Goal: Task Accomplishment & Management: Manage account settings

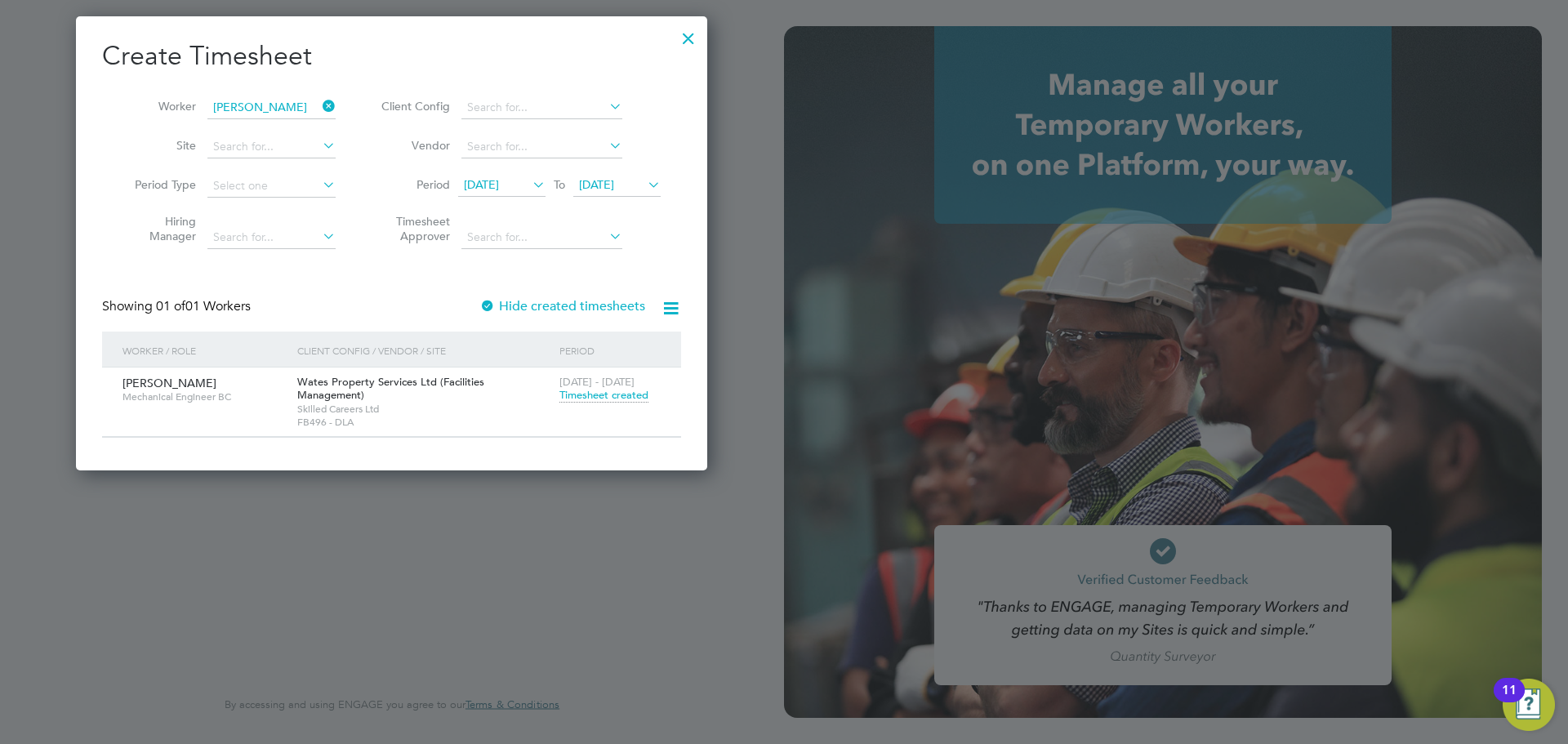
scroll to position [440, 632]
click at [690, 39] on div at bounding box center [688, 34] width 29 height 29
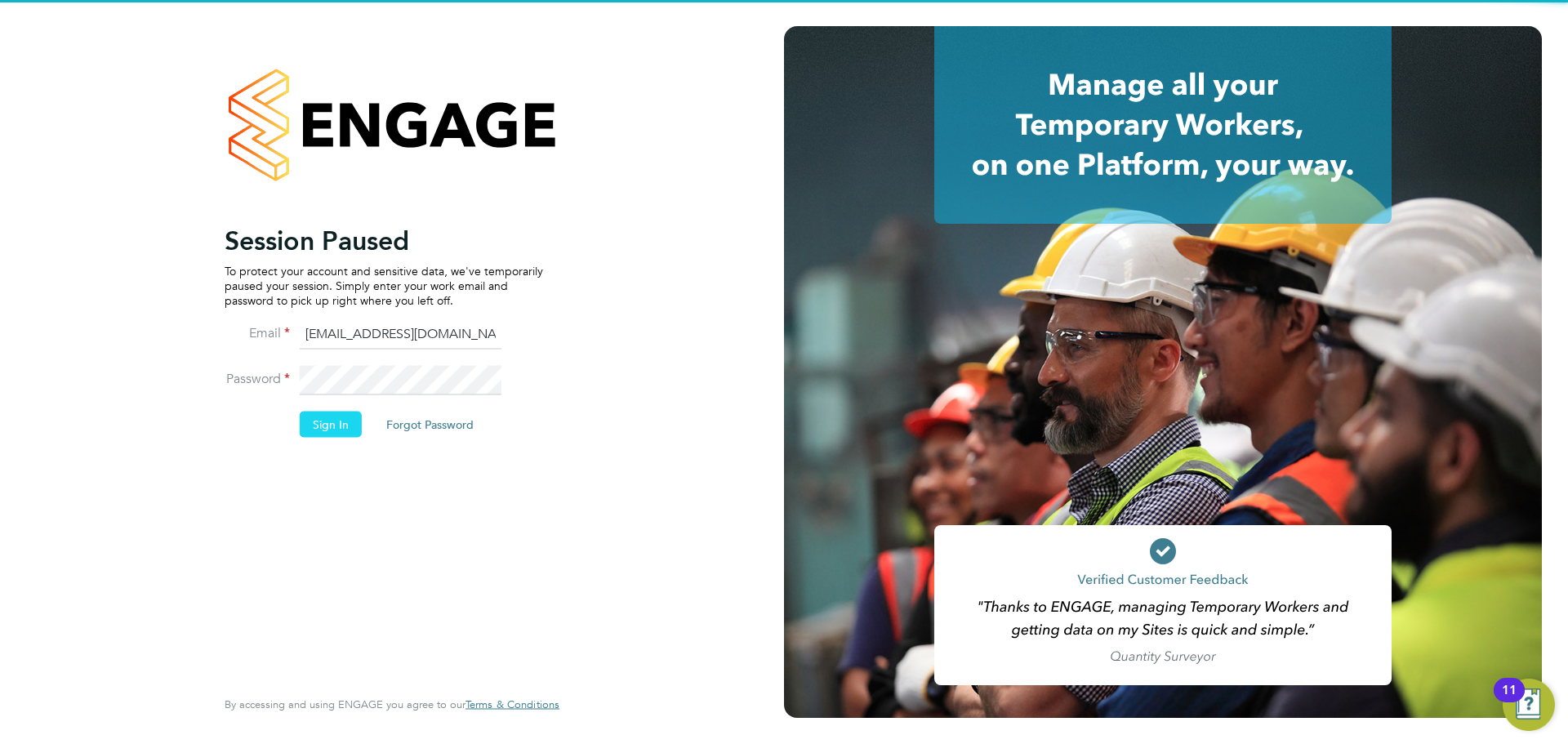
click at [347, 426] on button "Sign In" at bounding box center [330, 424] width 62 height 26
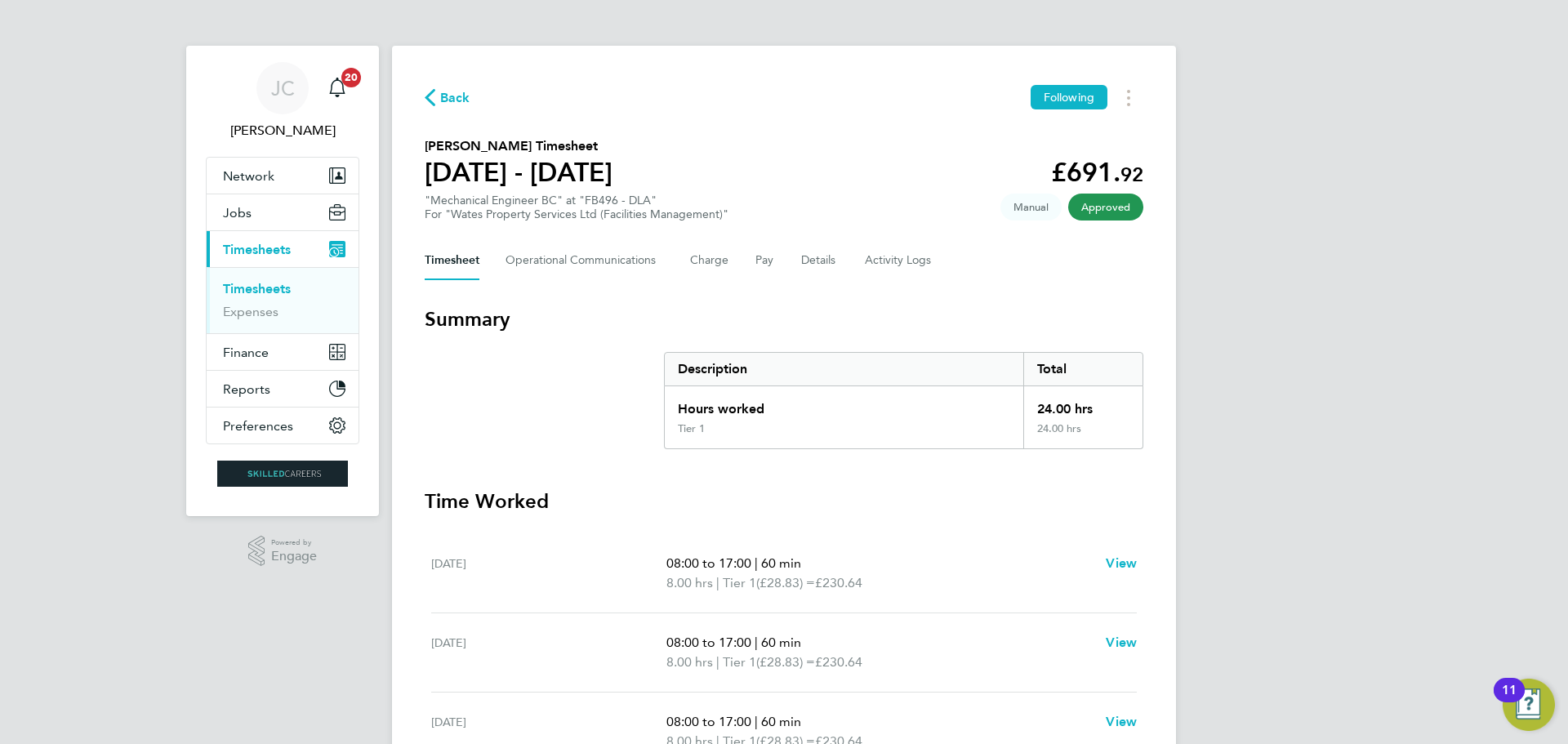
click at [459, 107] on span "Back" at bounding box center [455, 98] width 30 height 19
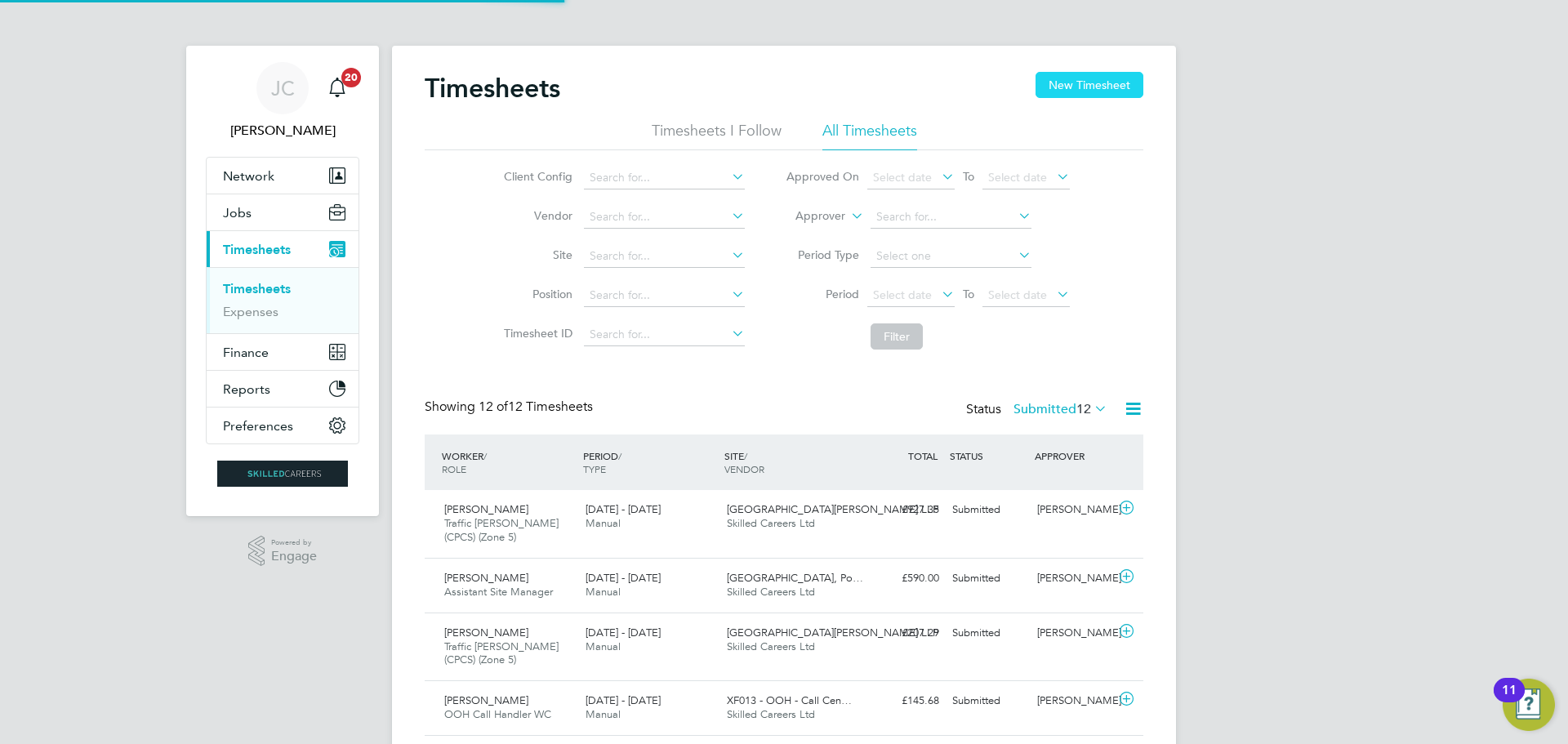
click at [1088, 79] on button "New Timesheet" at bounding box center [1089, 85] width 108 height 26
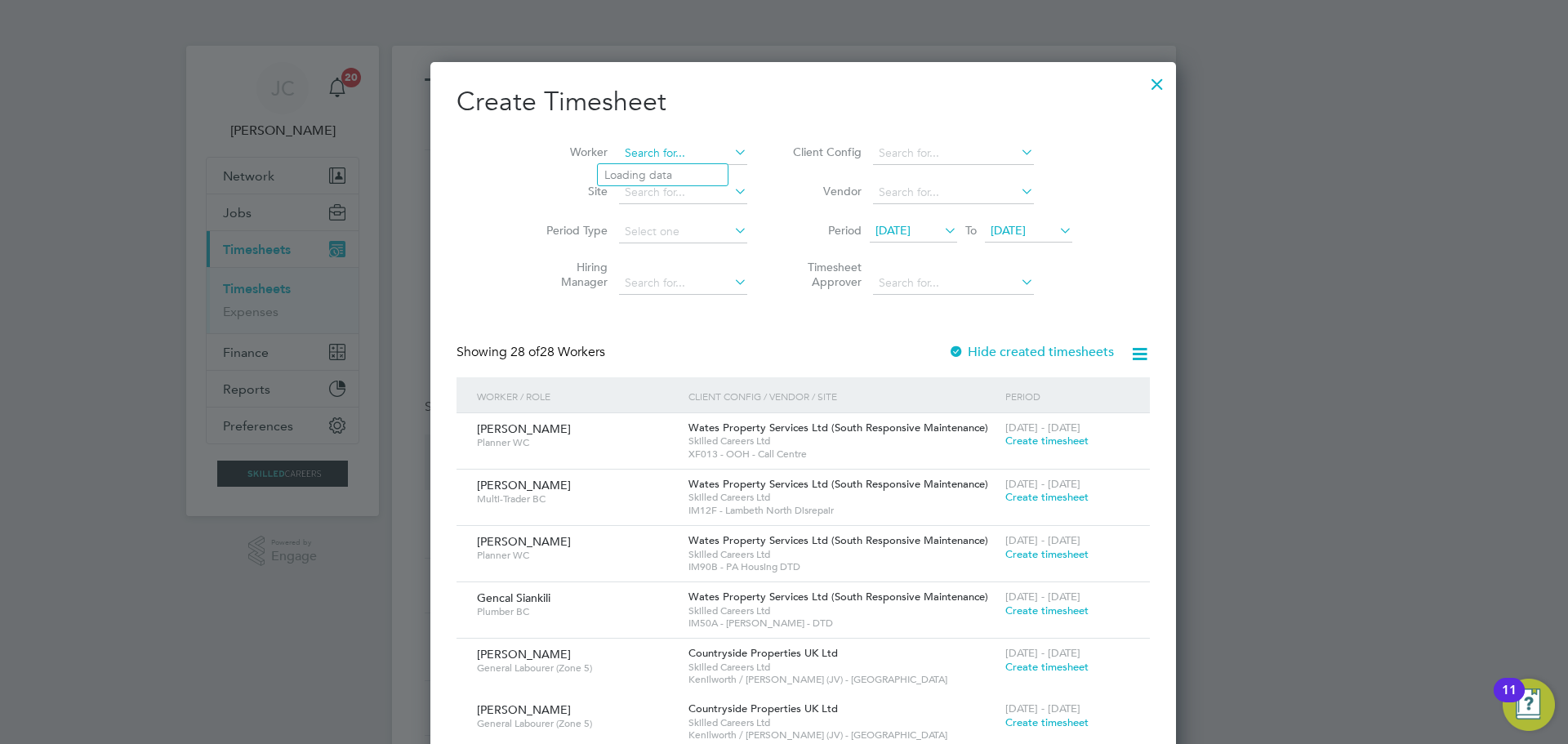
click at [619, 144] on input at bounding box center [683, 153] width 128 height 23
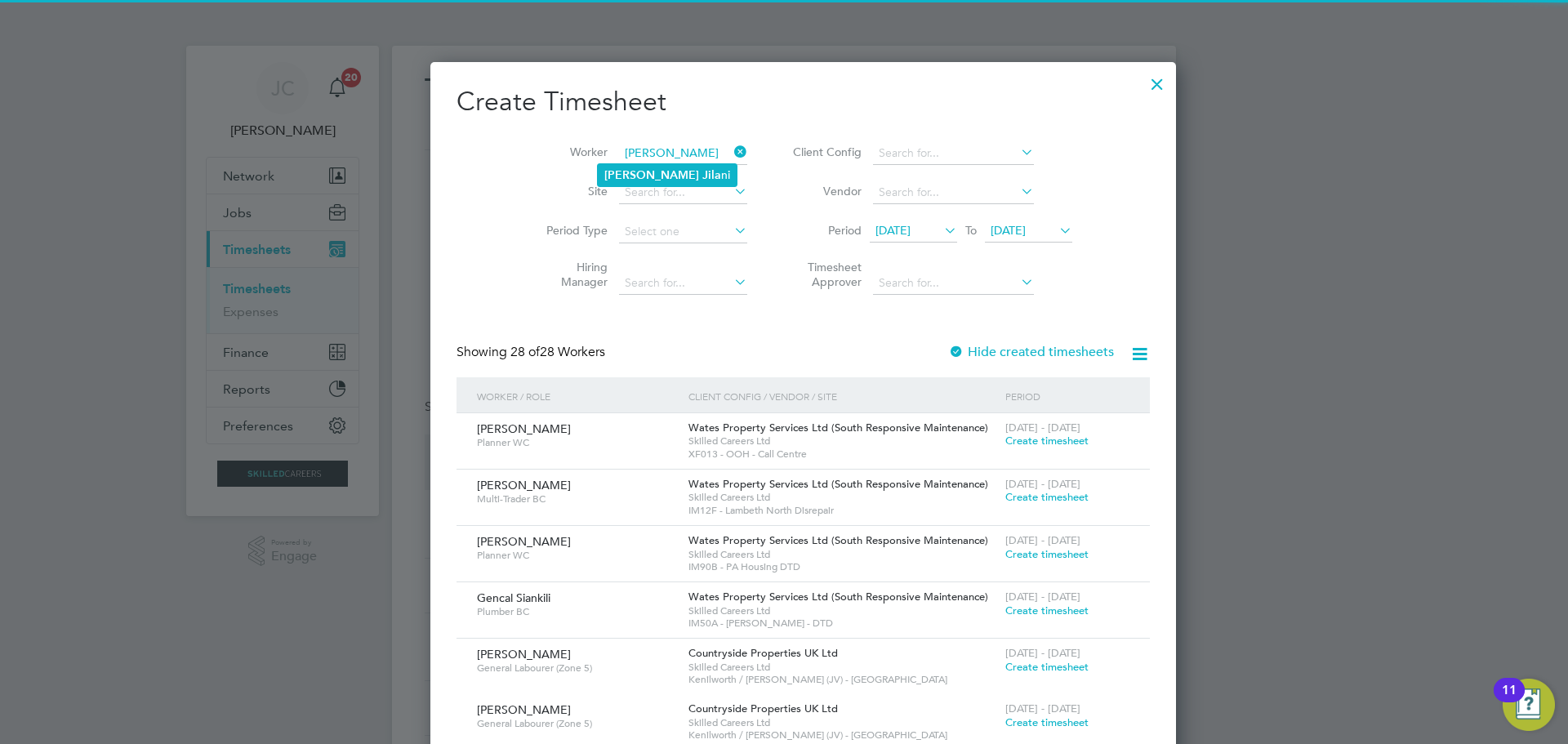
click at [657, 182] on li "[PERSON_NAME] ni" at bounding box center [667, 175] width 139 height 22
type input "[PERSON_NAME]"
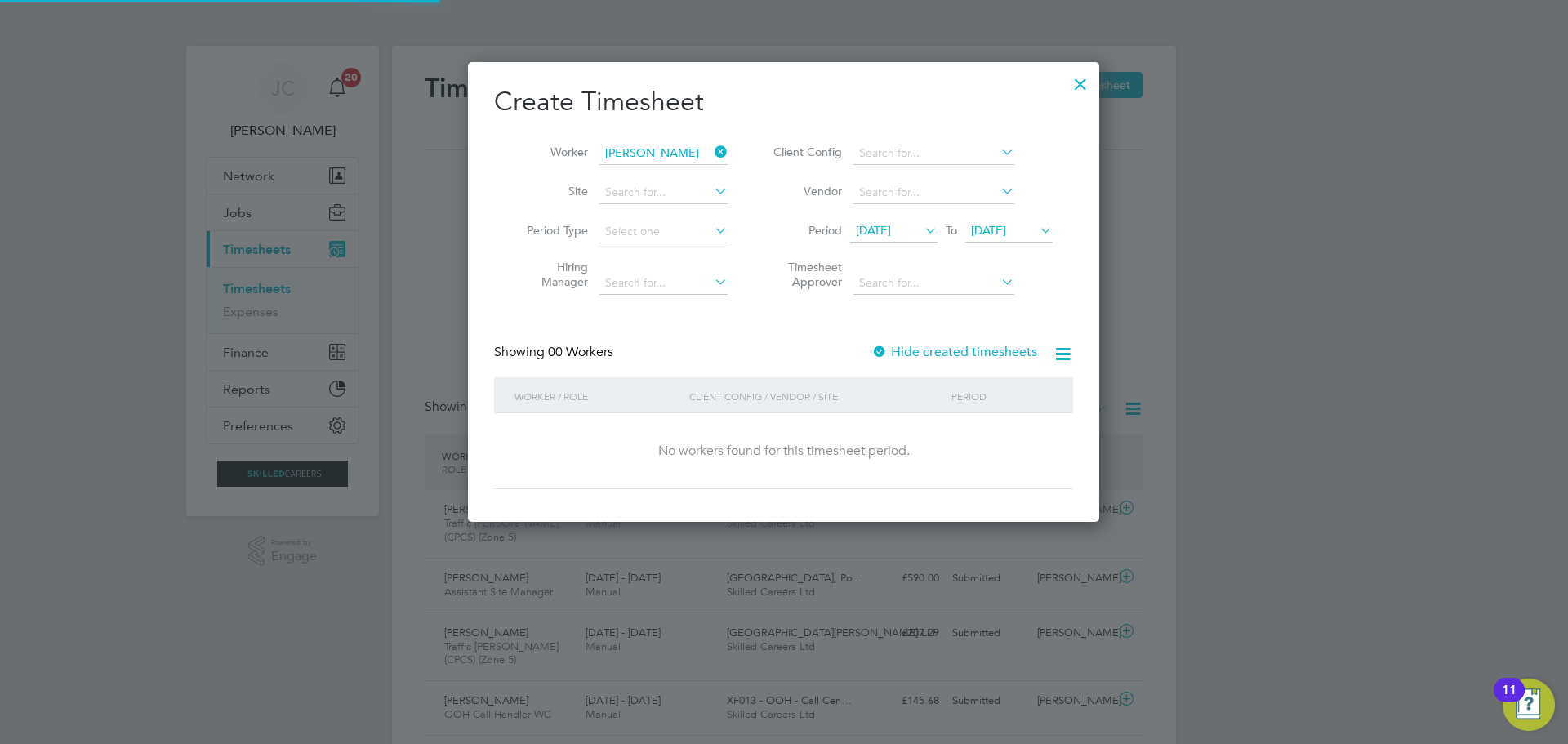
click at [994, 233] on span "[DATE]" at bounding box center [988, 230] width 35 height 15
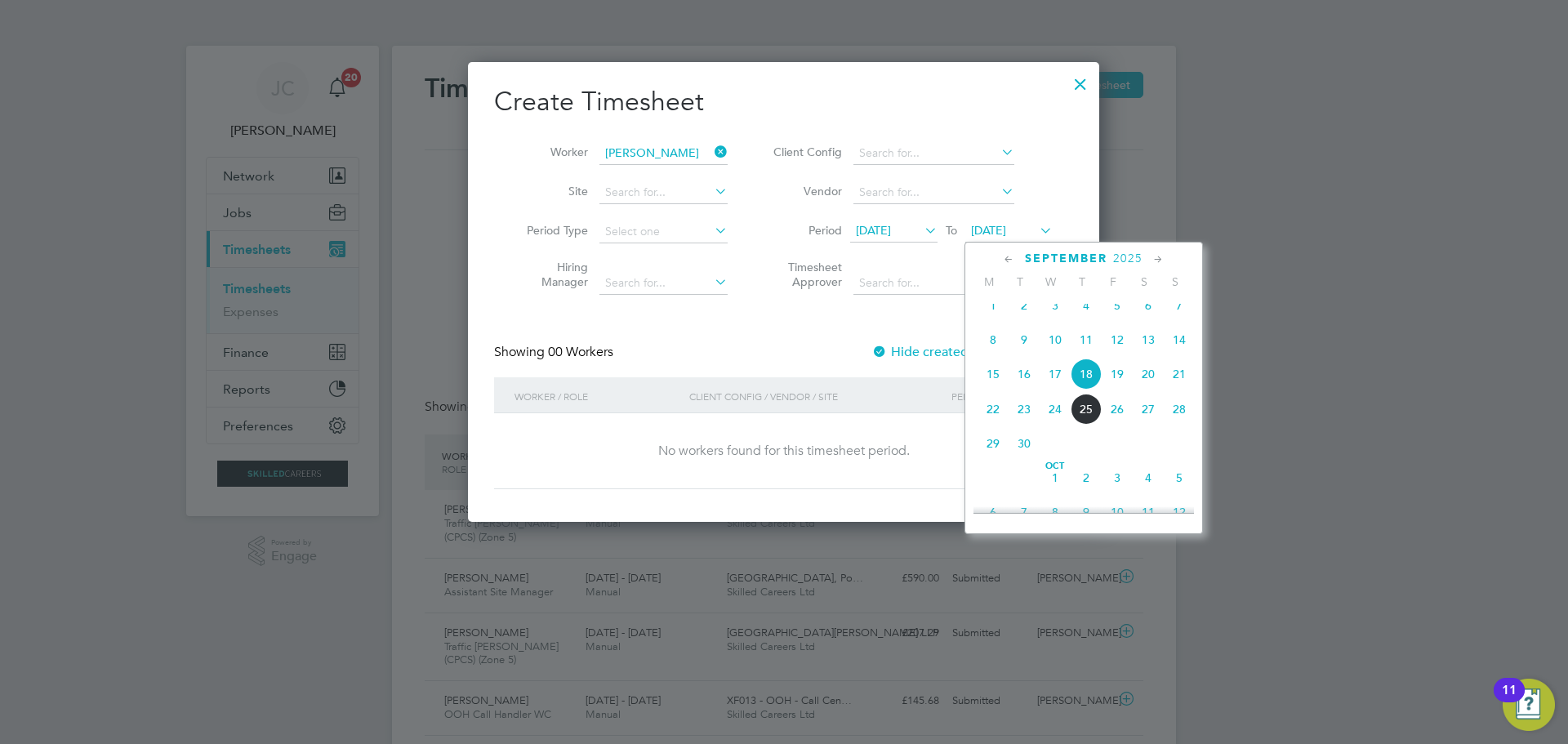
click at [1121, 390] on span "19" at bounding box center [1117, 374] width 31 height 31
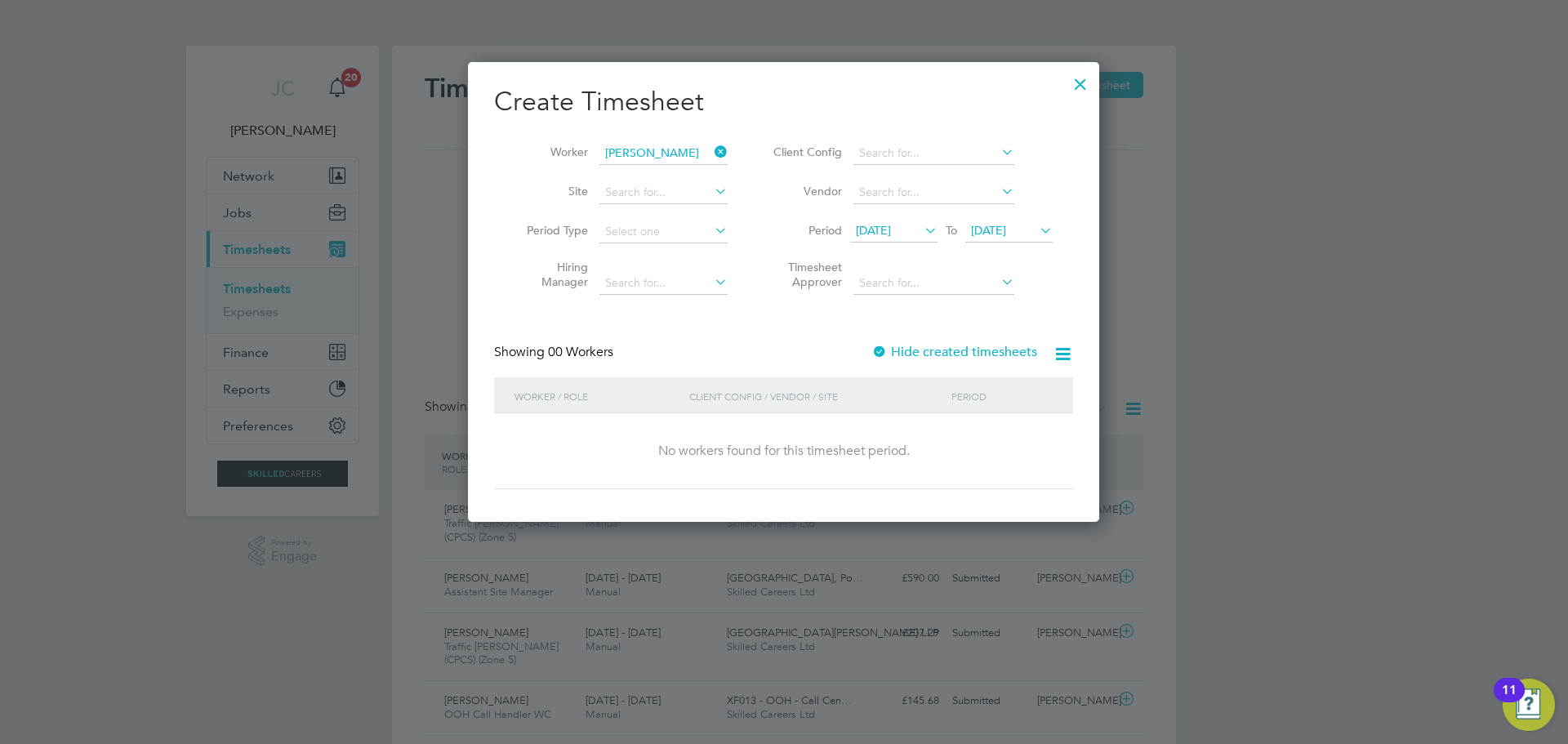
click at [968, 363] on div "Showing 00 Workers Hide created timesheets" at bounding box center [783, 361] width 579 height 34
click at [971, 351] on label "Hide created timesheets" at bounding box center [955, 352] width 166 height 16
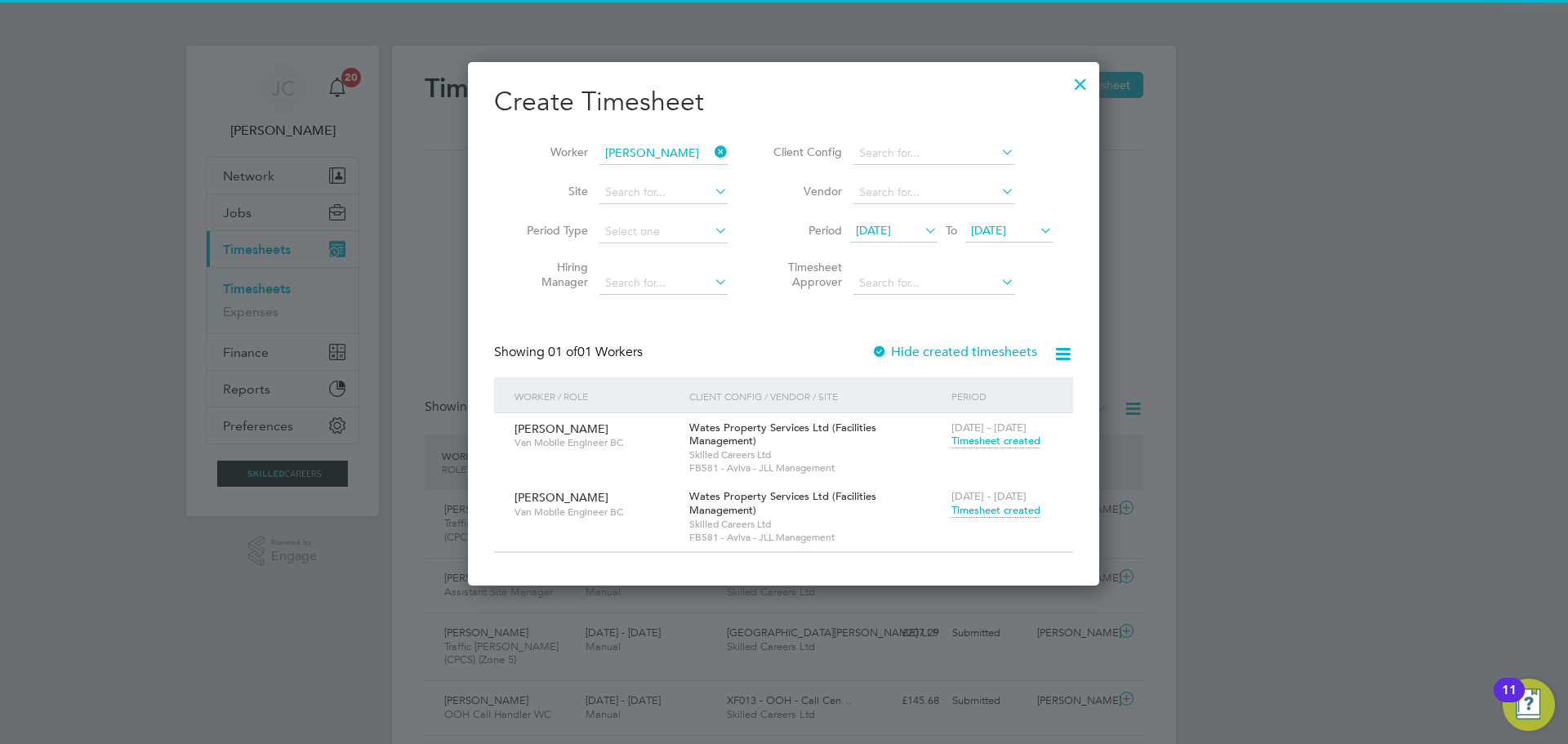
click at [988, 503] on span "Timesheet created" at bounding box center [996, 510] width 89 height 15
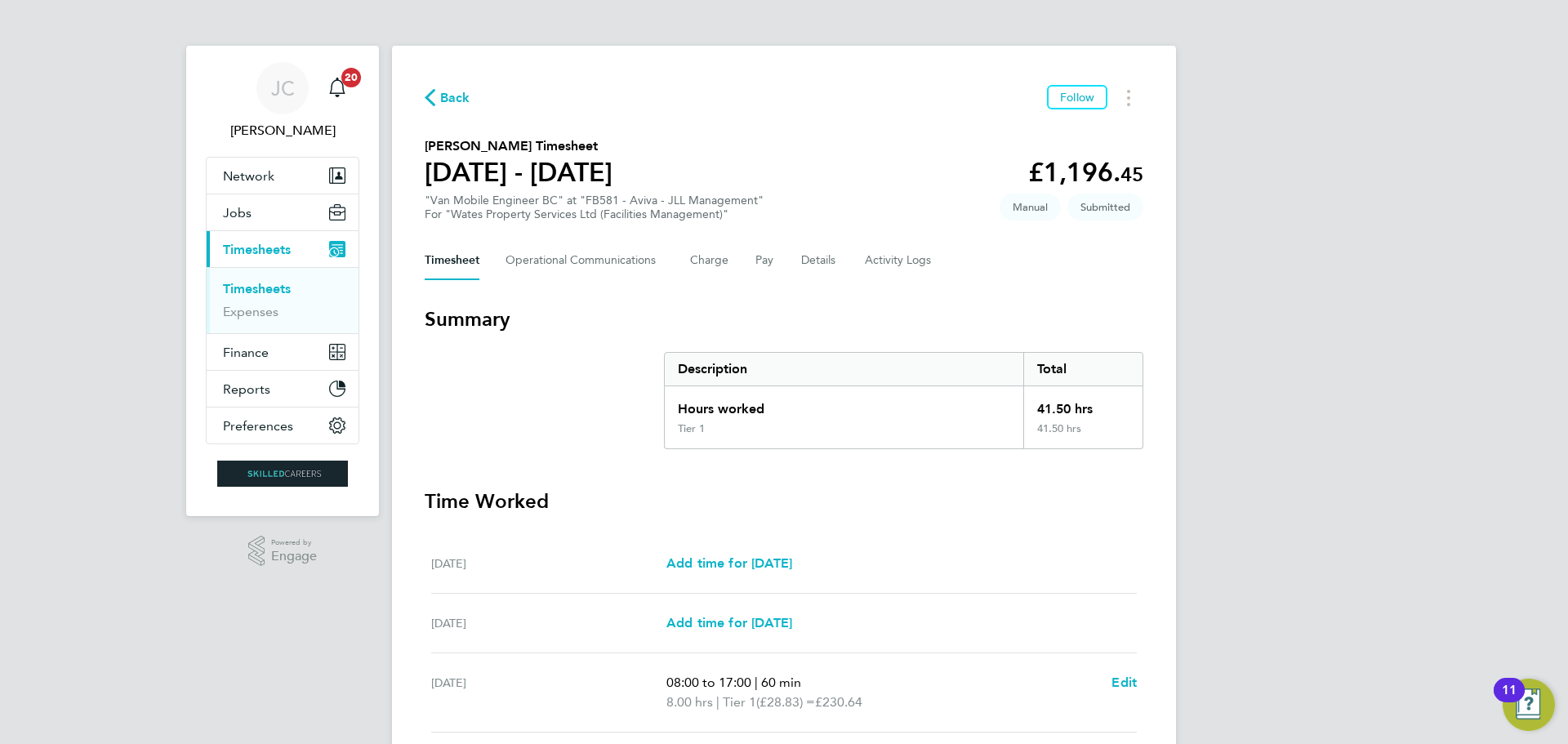
click at [443, 97] on span "Back" at bounding box center [455, 98] width 30 height 19
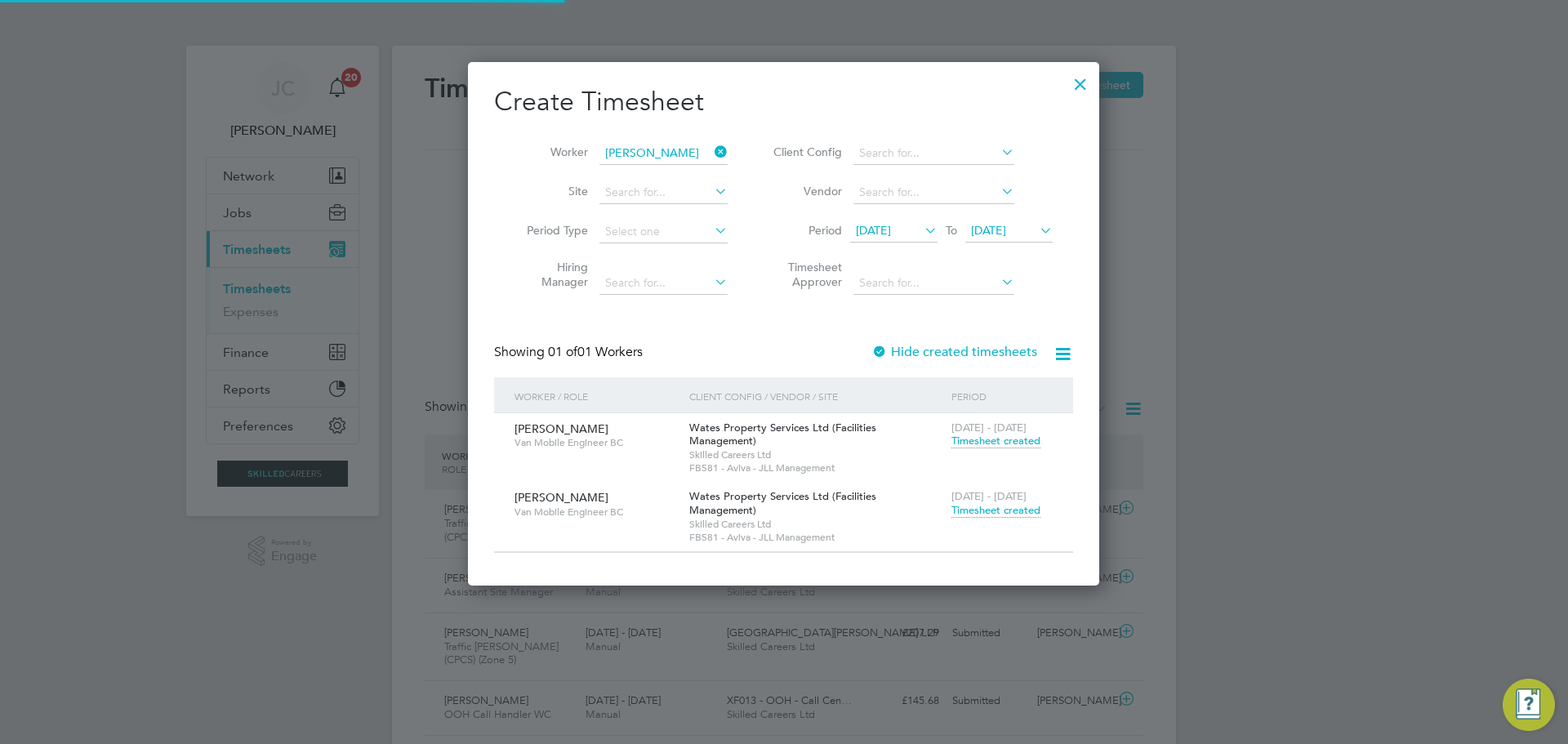
scroll to position [42, 142]
click at [988, 503] on span "Timesheet created" at bounding box center [996, 510] width 89 height 15
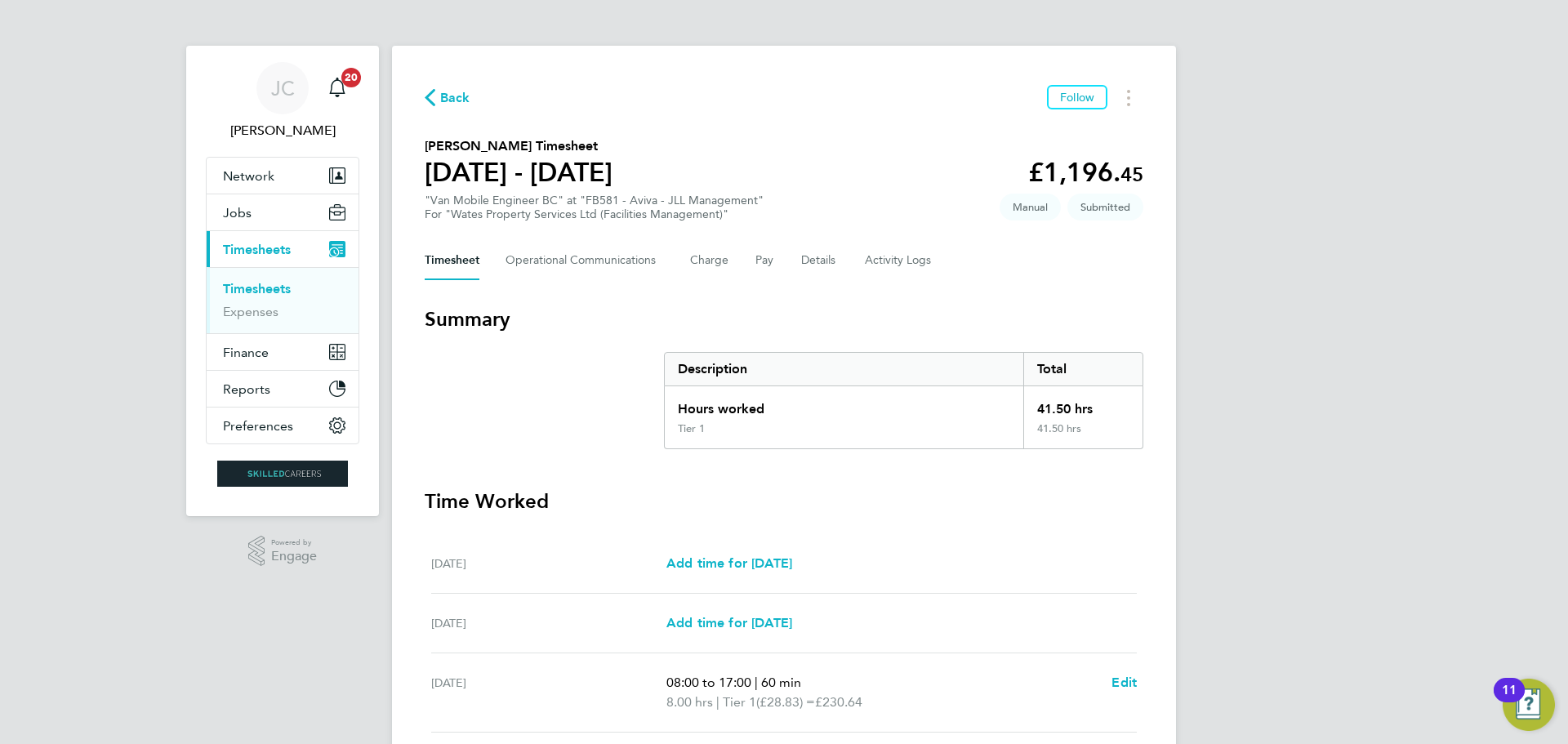
drag, startPoint x: 457, startPoint y: 96, endPoint x: 609, endPoint y: 139, distance: 158.0
click at [609, 141] on div "Back Follow [PERSON_NAME] Timesheet [DATE] - [DATE] £1,196. 45 "Van Mobile Engi…" at bounding box center [783, 606] width 784 height 1121
click at [1135, 98] on button "Timesheets Menu" at bounding box center [1128, 98] width 29 height 26
click at [1190, 138] on div "[PERSON_NAME] Notifications 20 Applications: Network Team Members Businesses Si…" at bounding box center [784, 596] width 1568 height 1193
click at [447, 96] on span "Back" at bounding box center [455, 98] width 30 height 19
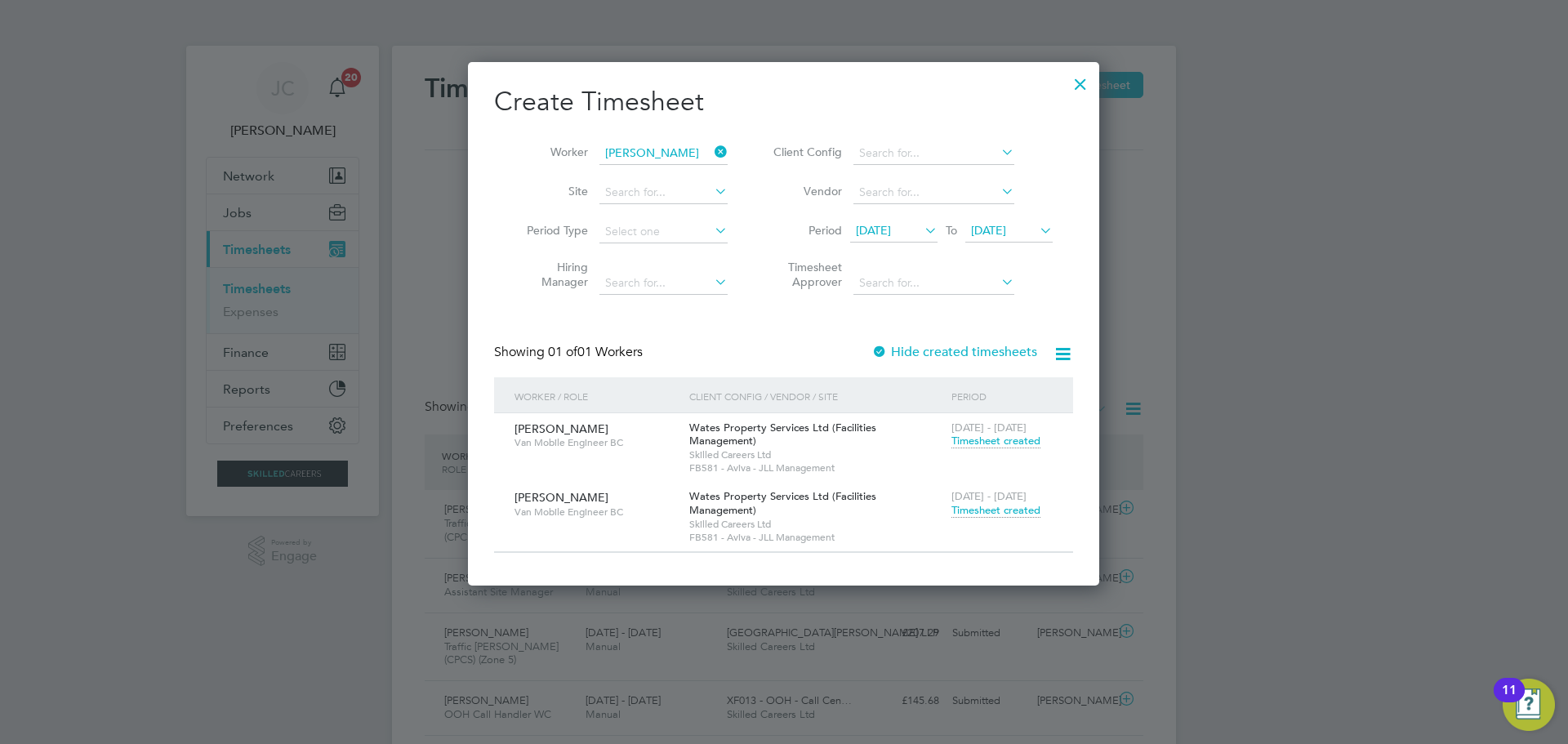
scroll to position [55, 142]
click at [995, 503] on span "Timesheet created" at bounding box center [996, 510] width 89 height 15
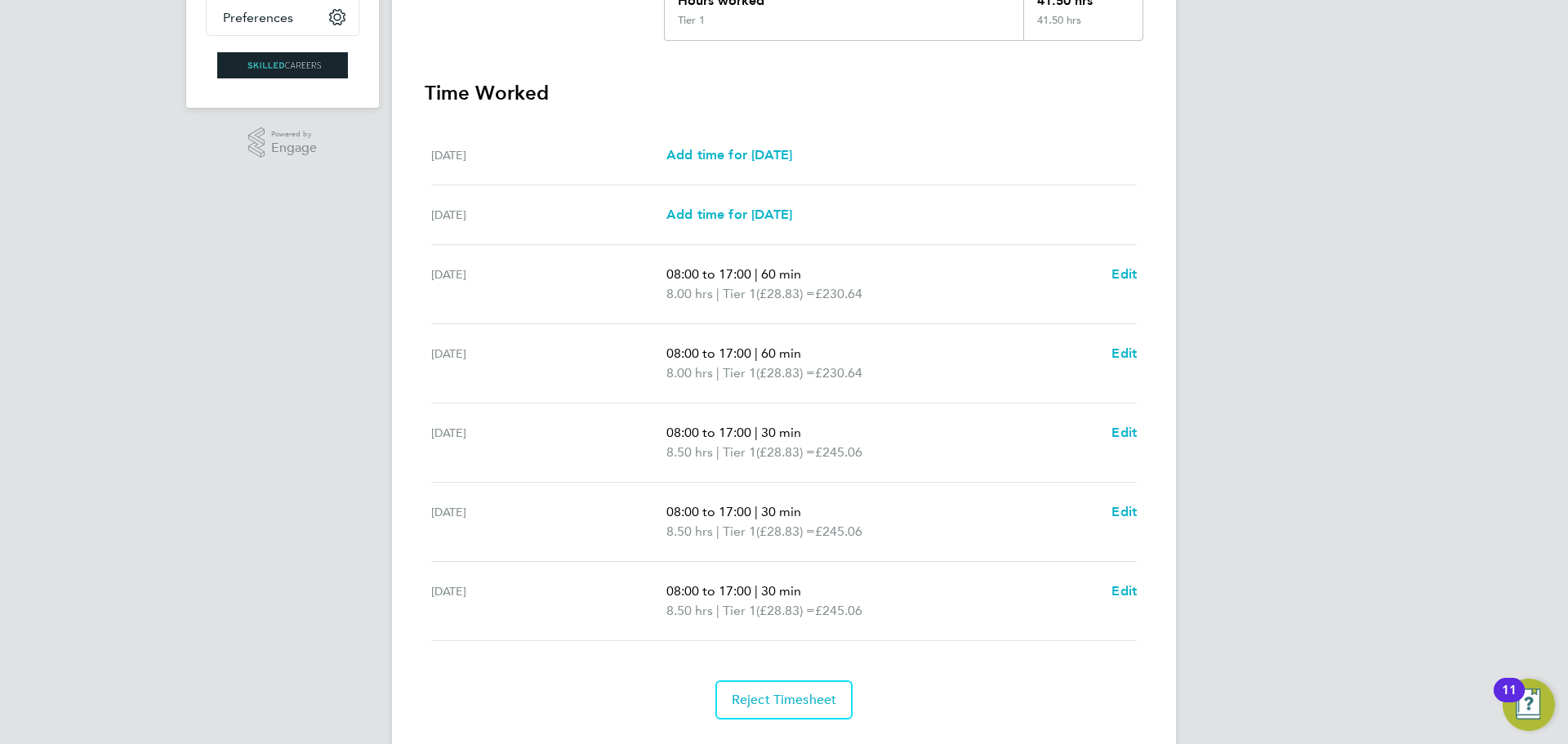
click at [1144, 587] on div "Back Follow [PERSON_NAME] Timesheet [DATE] - [DATE] £1,196. 45 "Van Mobile Engi…" at bounding box center [783, 198] width 784 height 1121
click at [1121, 597] on span "Edit" at bounding box center [1124, 591] width 26 height 16
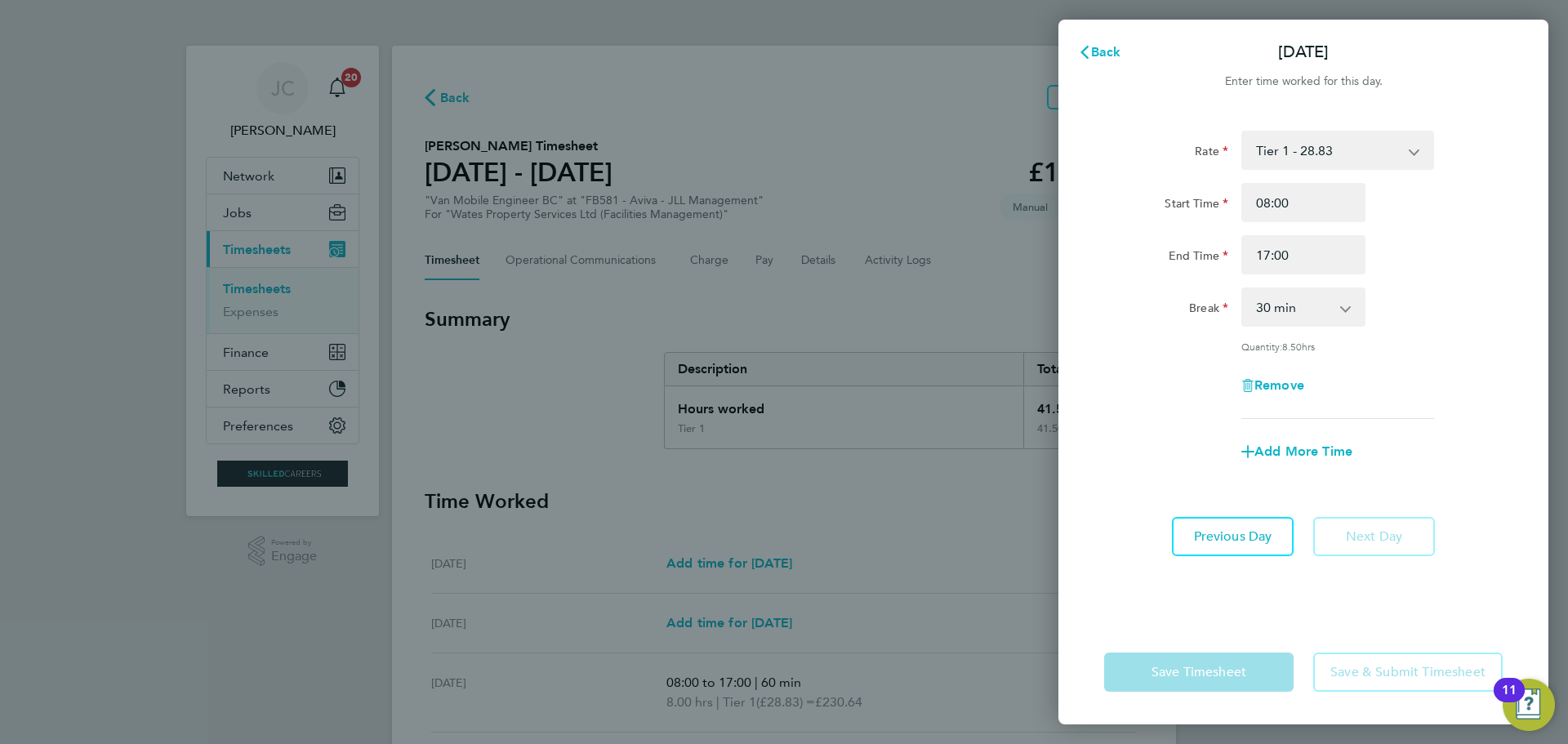
click at [1285, 310] on select "0 min 15 min 30 min 45 min 60 min 75 min 90 min" at bounding box center [1293, 307] width 101 height 36
select select "60"
click at [1243, 289] on select "0 min 15 min 30 min 45 min 60 min 75 min 90 min" at bounding box center [1293, 307] width 101 height 36
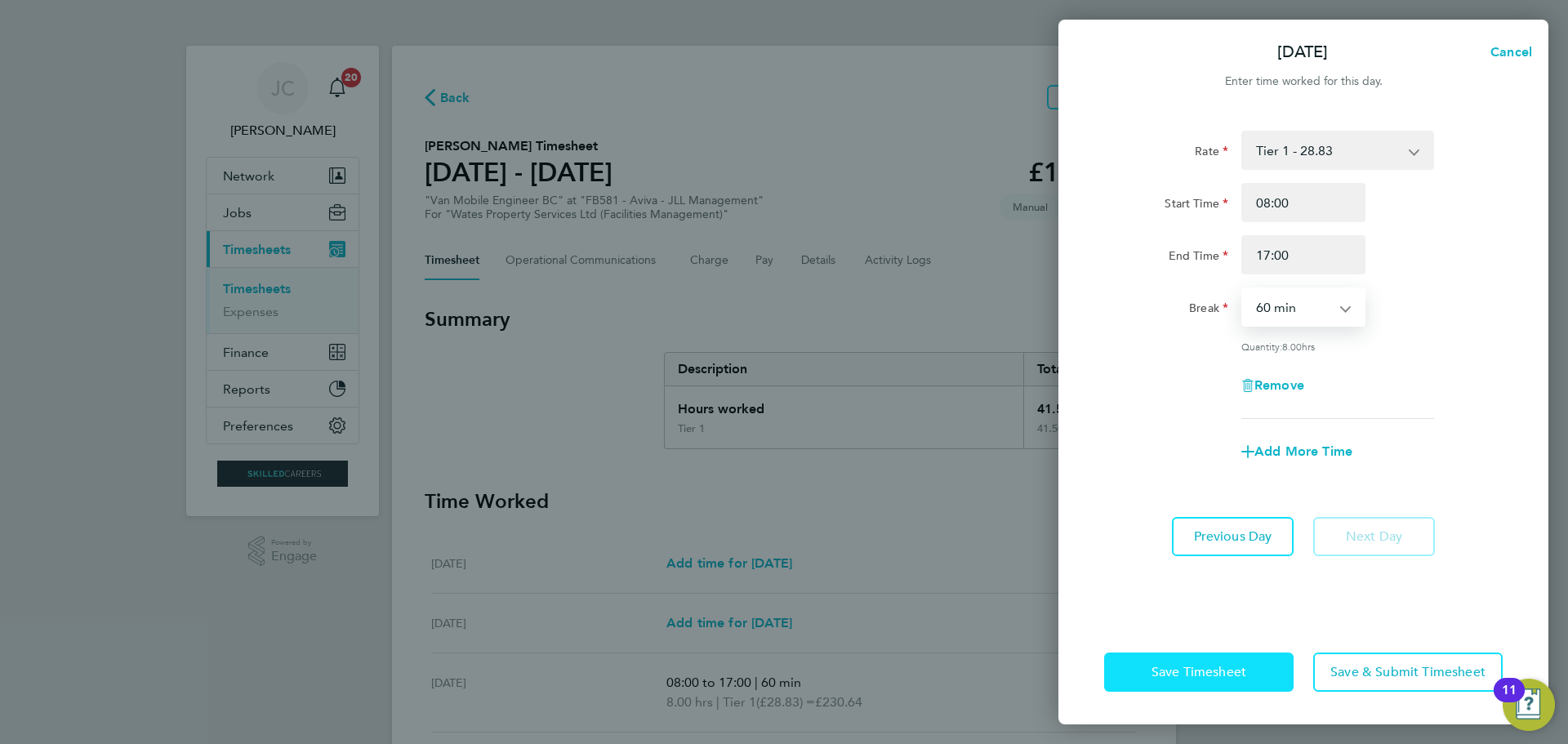
click at [1268, 676] on button "Save Timesheet" at bounding box center [1199, 672] width 190 height 39
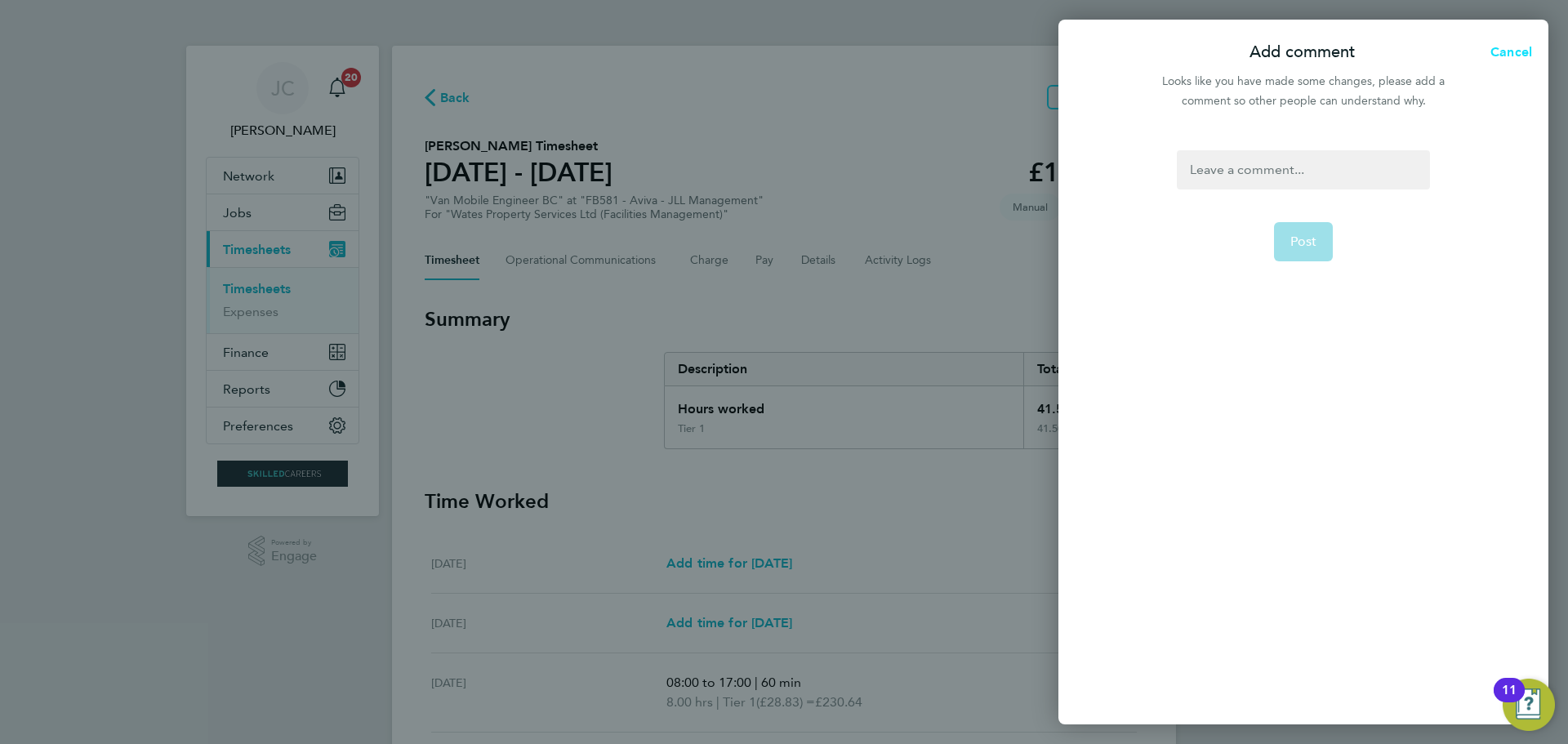
click at [1500, 56] on span "Cancel" at bounding box center [1508, 51] width 47 height 16
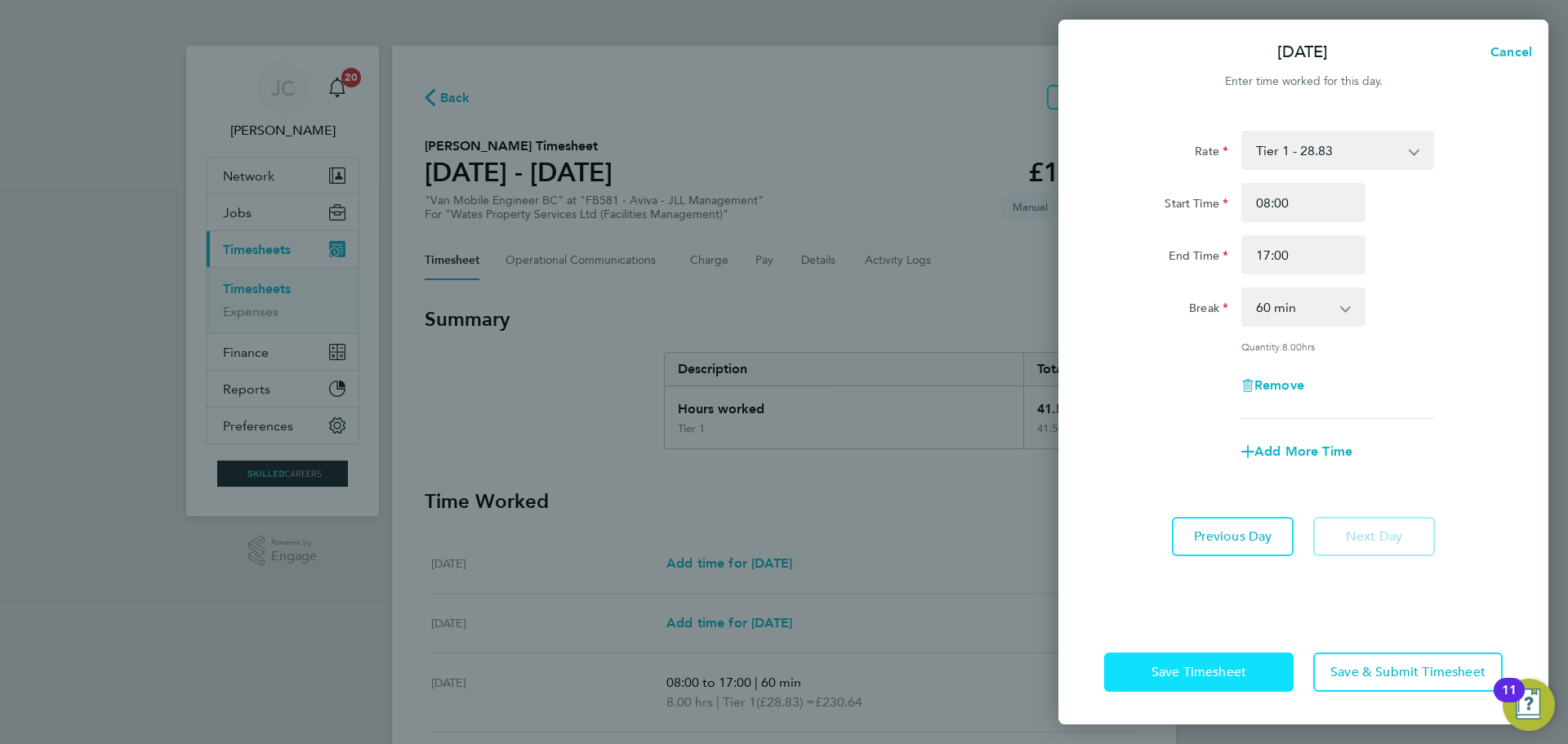
click at [1219, 689] on button "Save Timesheet" at bounding box center [1199, 672] width 190 height 39
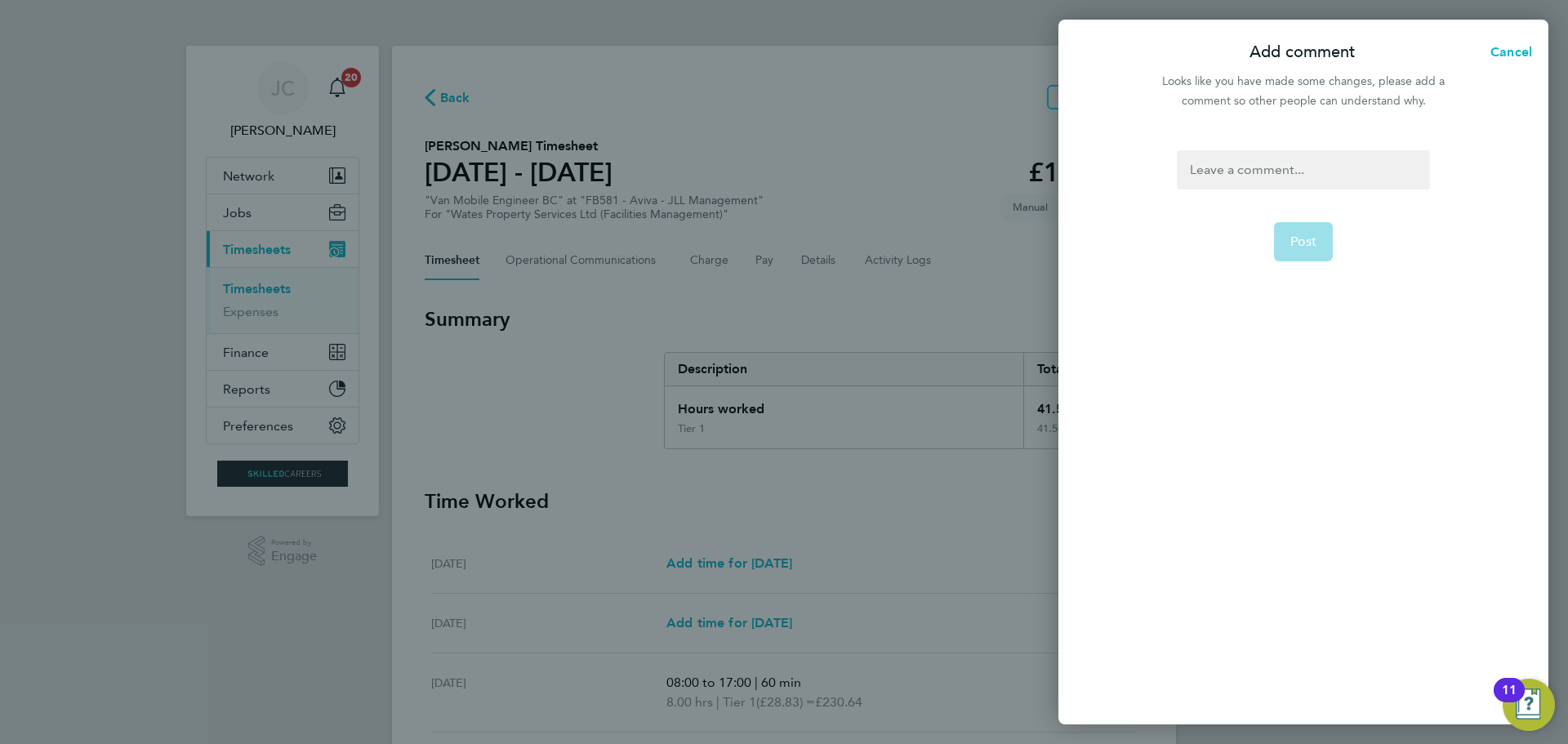
click at [1291, 152] on div at bounding box center [1302, 170] width 252 height 39
click at [1289, 225] on button "Post" at bounding box center [1303, 241] width 59 height 39
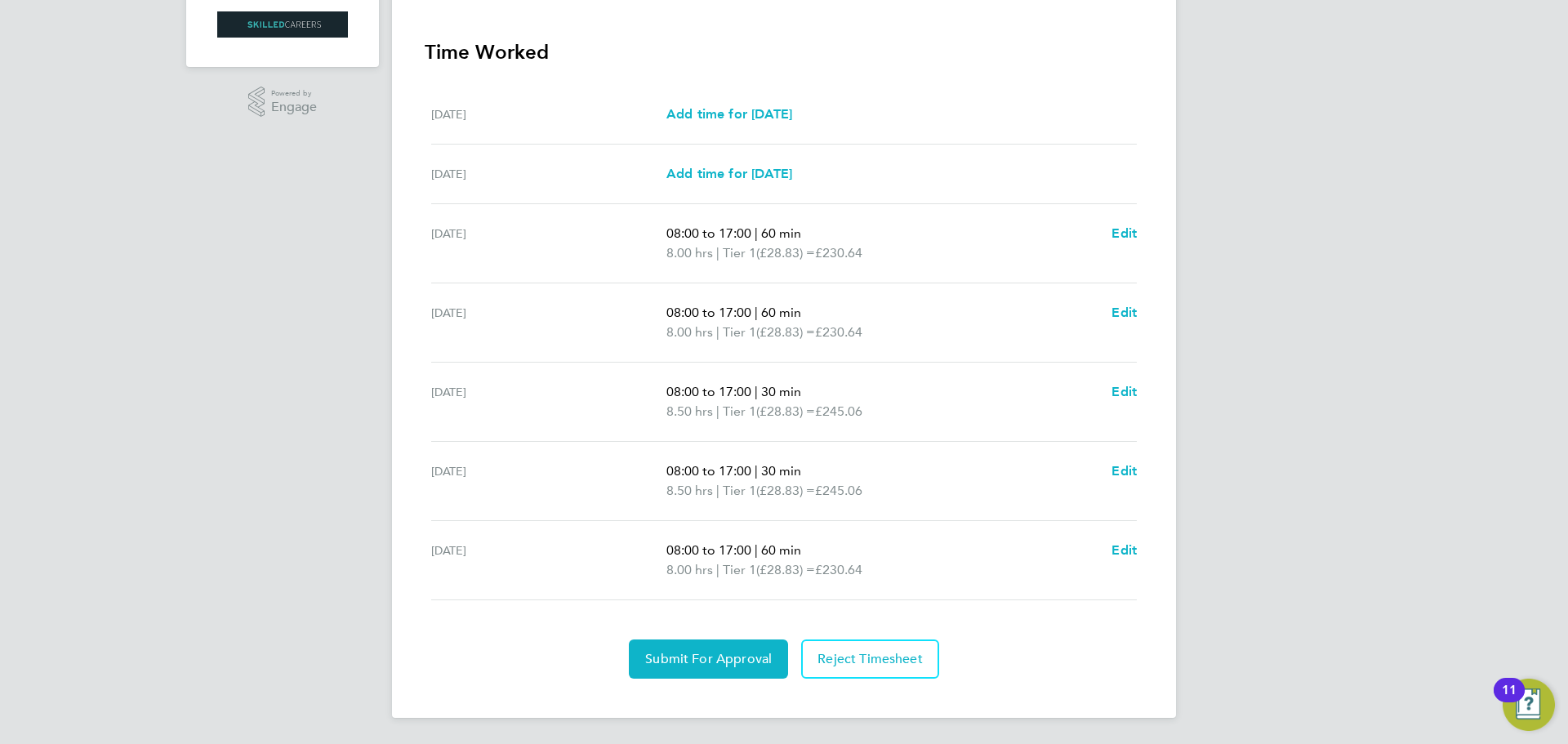
click at [1138, 474] on ul "[DATE] Add time for [DATE] Add time for [DATE] [DATE] Add time for [DATE] Add t…" at bounding box center [783, 342] width 718 height 516
click at [1134, 474] on ul "[DATE] Add time for [DATE] Add time for [DATE] [DATE] Add time for [DATE] Add t…" at bounding box center [783, 342] width 718 height 516
click at [1122, 475] on span "Edit" at bounding box center [1124, 470] width 26 height 16
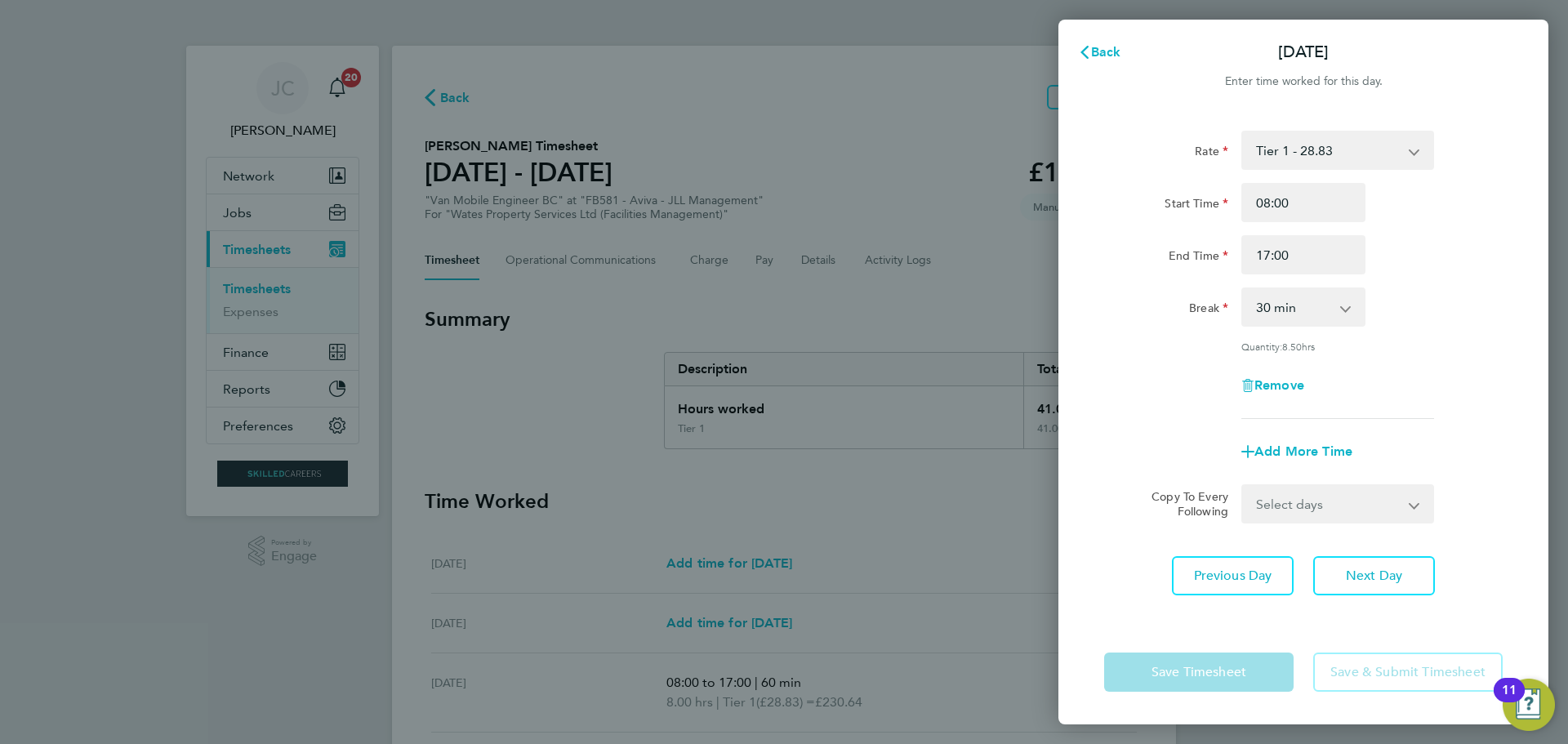
click at [1288, 307] on select "0 min 15 min 30 min 45 min 60 min 75 min 90 min" at bounding box center [1293, 307] width 101 height 36
select select "60"
click at [1243, 289] on select "0 min 15 min 30 min 45 min 60 min 75 min 90 min" at bounding box center [1293, 307] width 101 height 36
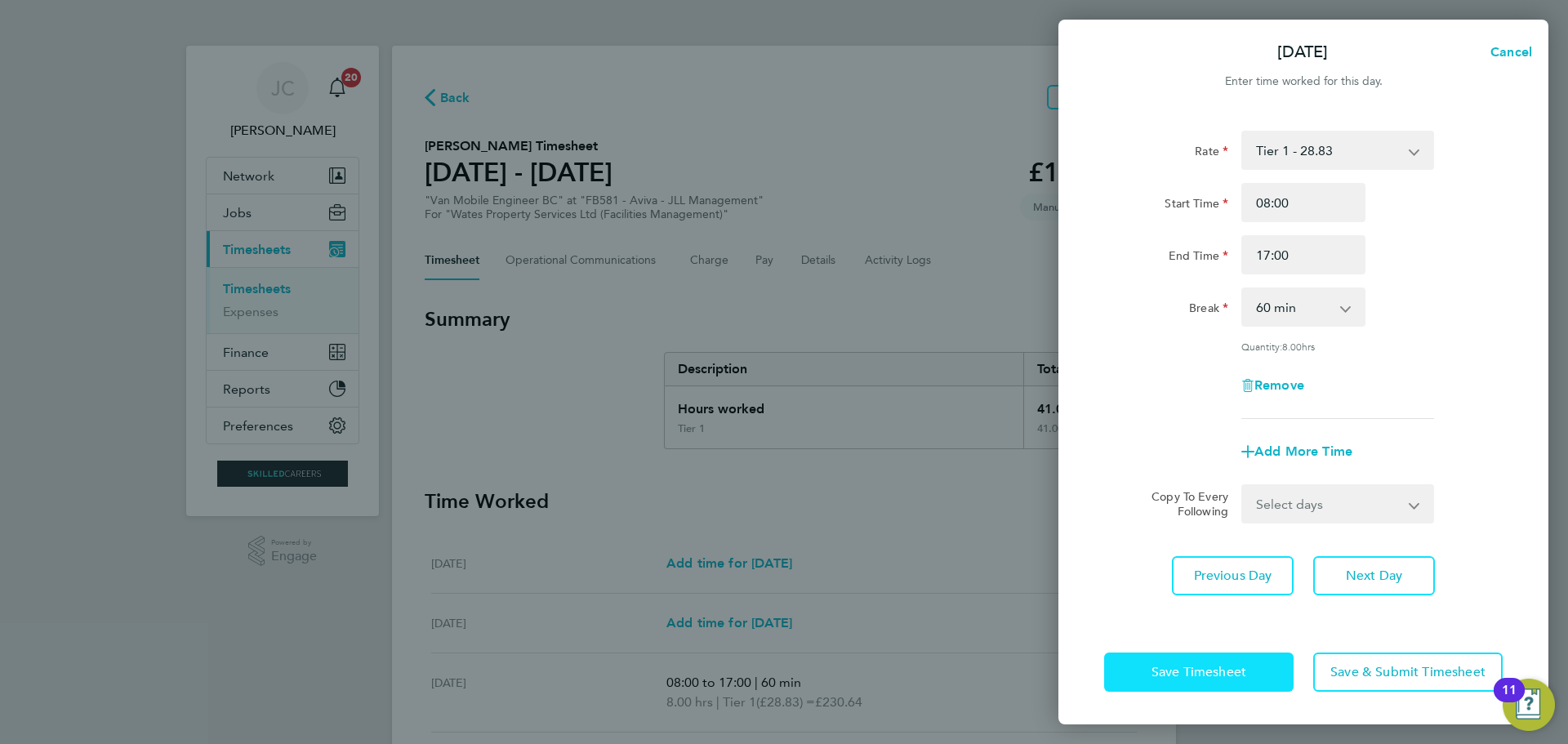
click at [1242, 677] on span "Save Timesheet" at bounding box center [1198, 672] width 95 height 16
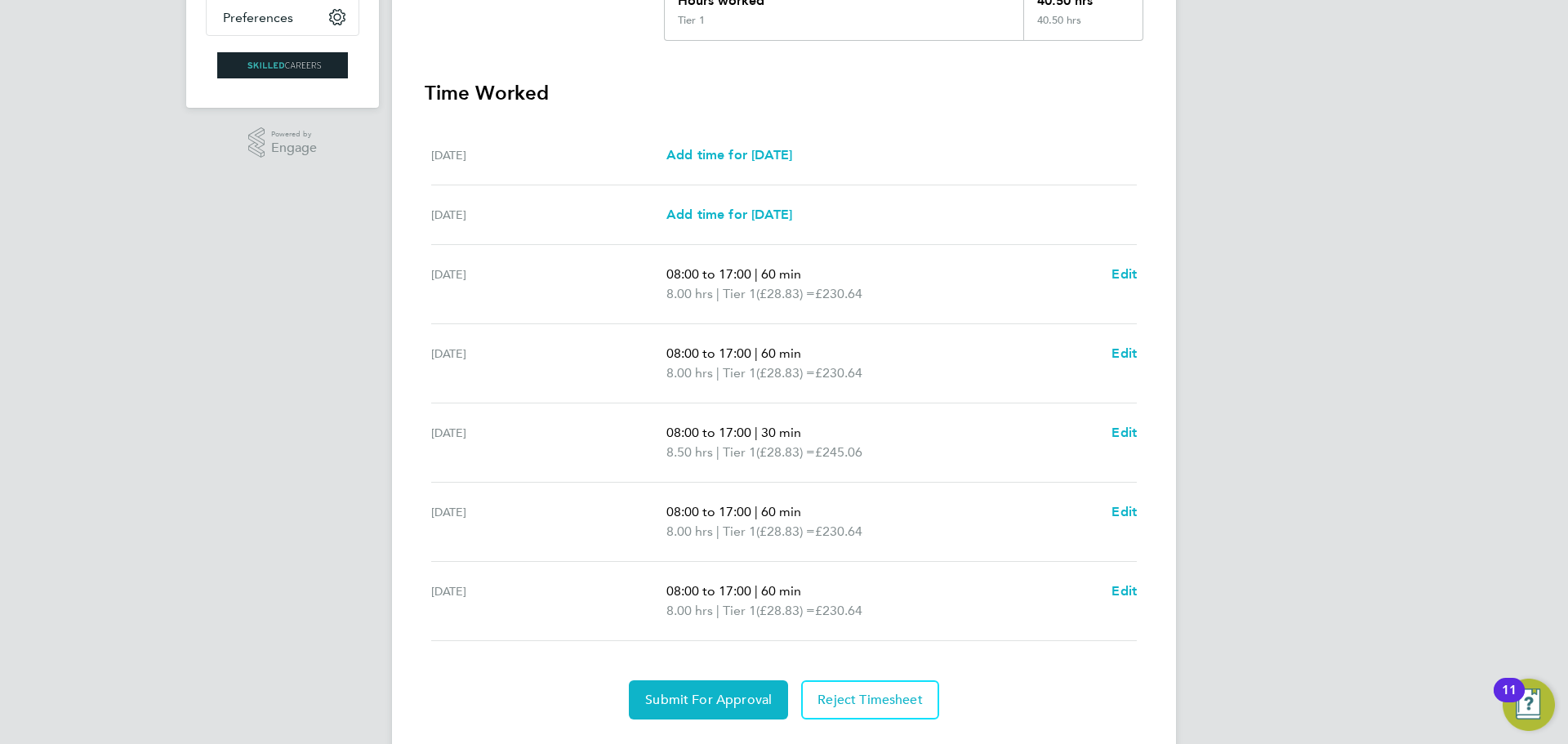
click at [1139, 431] on ul "[DATE] Add time for [DATE] Add time for [DATE] [DATE] Add time for [DATE] Add t…" at bounding box center [783, 383] width 718 height 516
click at [1120, 432] on span "Edit" at bounding box center [1124, 432] width 26 height 16
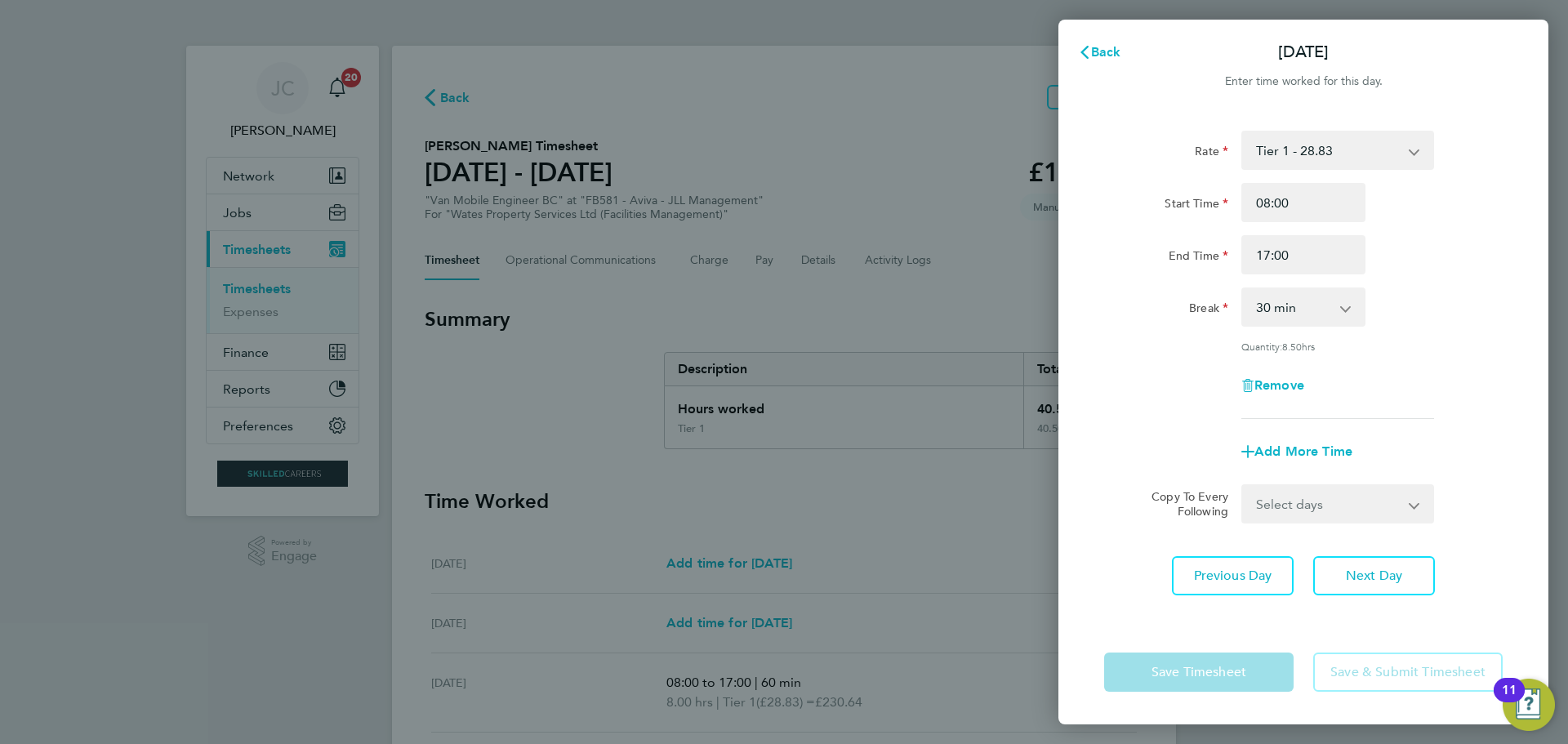
click at [1287, 307] on select "0 min 15 min 30 min 45 min 60 min 75 min 90 min" at bounding box center [1293, 307] width 101 height 36
select select "60"
click at [1243, 289] on select "0 min 15 min 30 min 45 min 60 min 75 min 90 min" at bounding box center [1293, 307] width 101 height 36
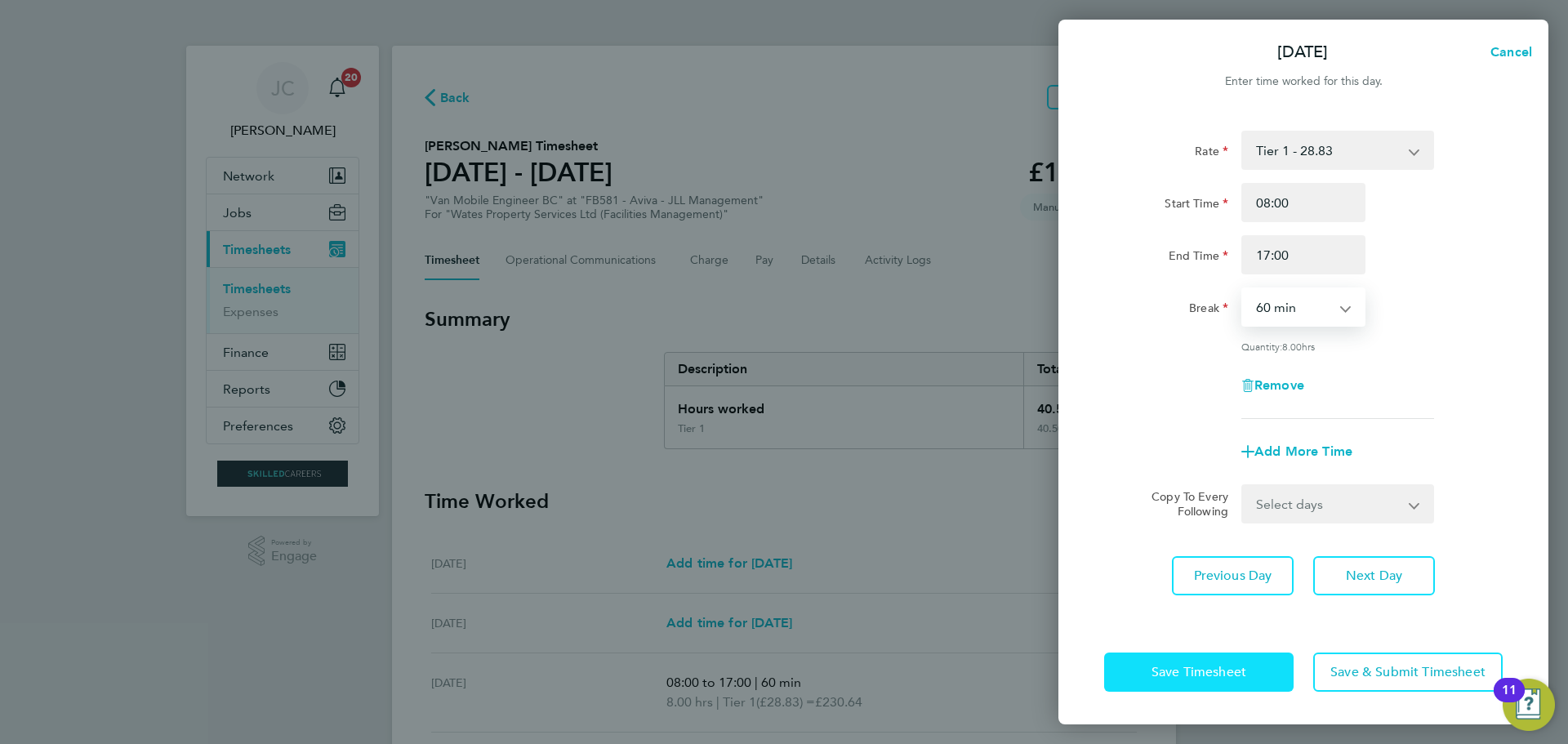
click at [1232, 655] on button "Save Timesheet" at bounding box center [1199, 672] width 190 height 39
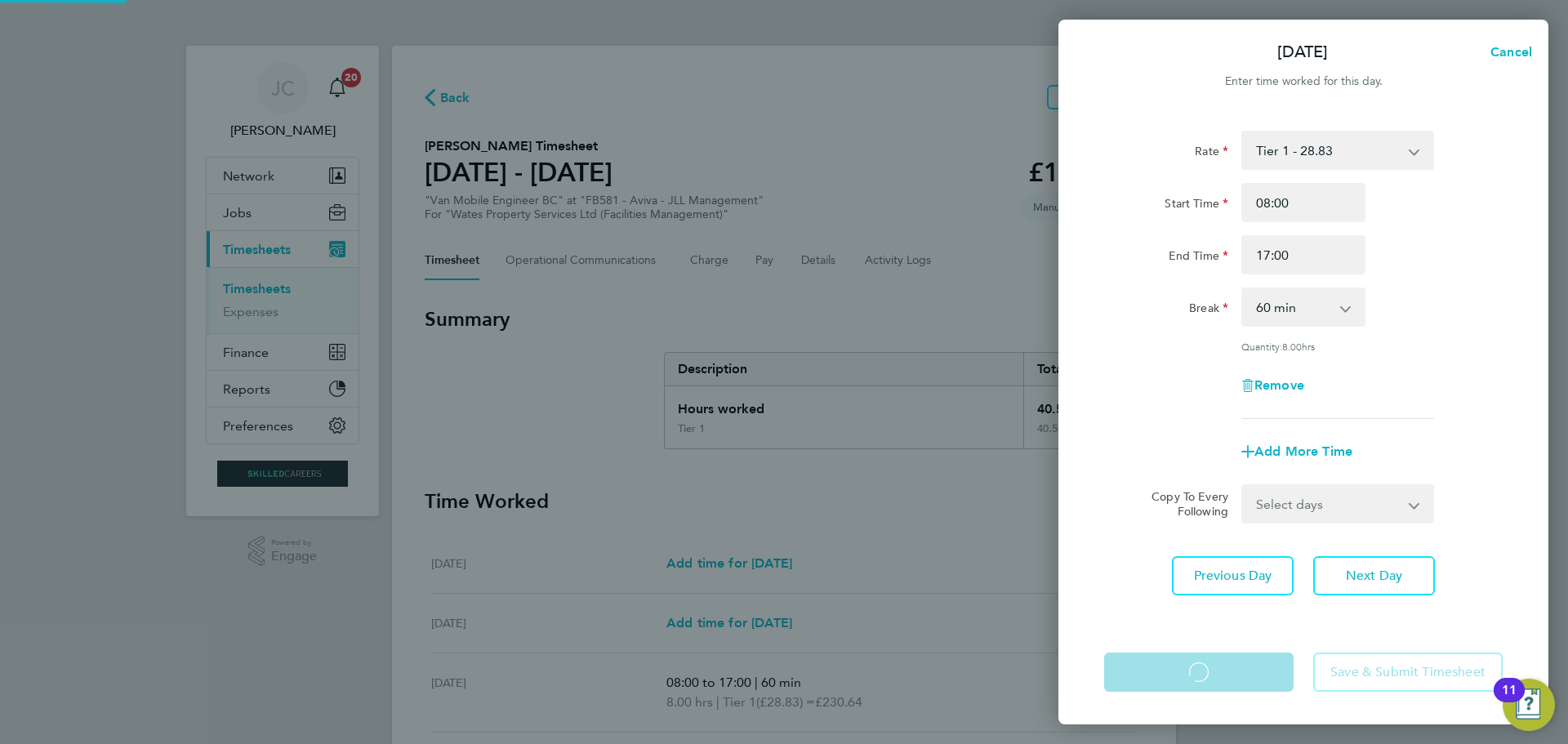
click at [1231, 667] on app-form-button "Save Timesheet Loading" at bounding box center [1204, 672] width 199 height 39
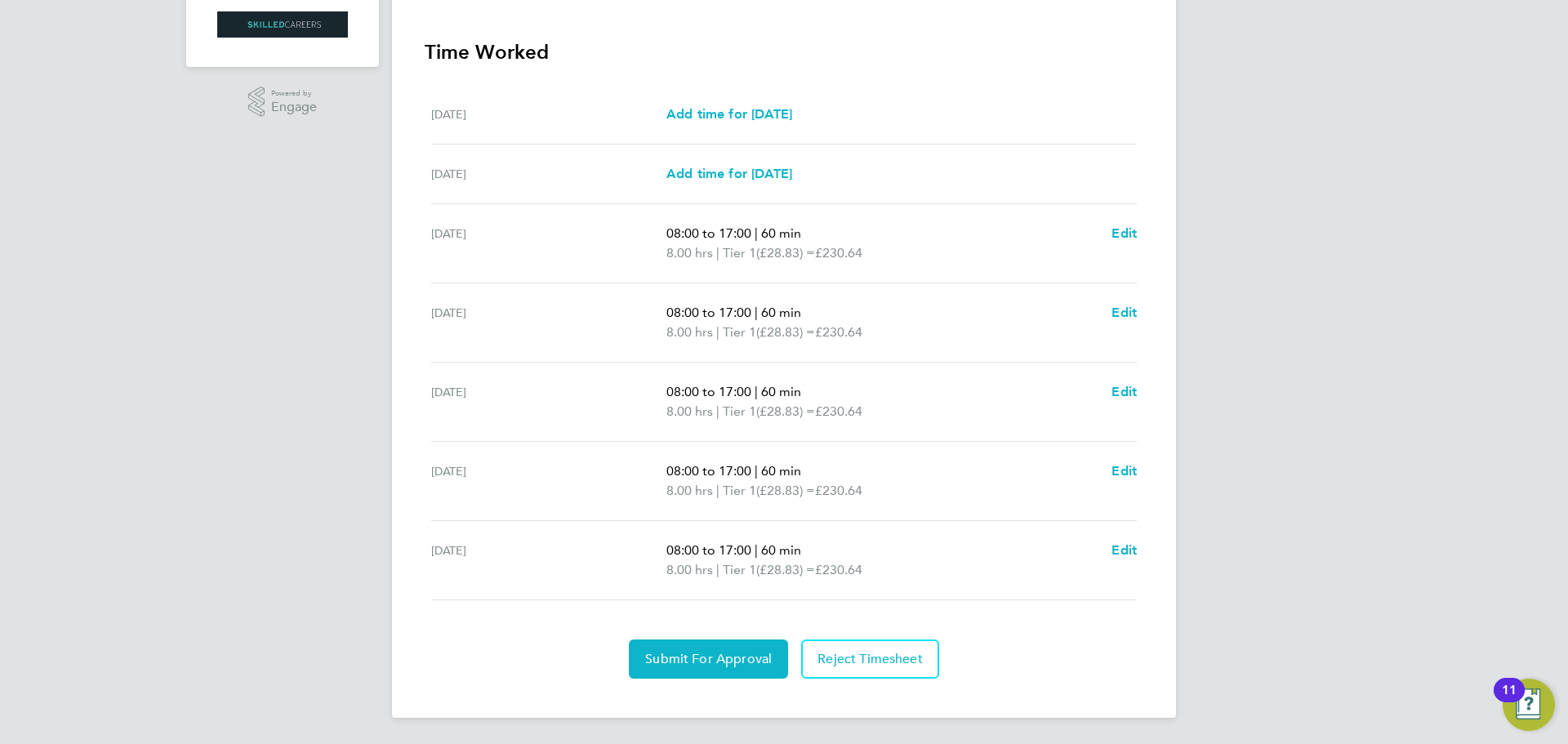
click at [735, 636] on section "Time Worked [DATE] Add time for [DATE] Add time for [DATE] [DATE] Add time for …" at bounding box center [783, 359] width 718 height 640
click at [735, 654] on span "Submit For Approval" at bounding box center [708, 659] width 127 height 16
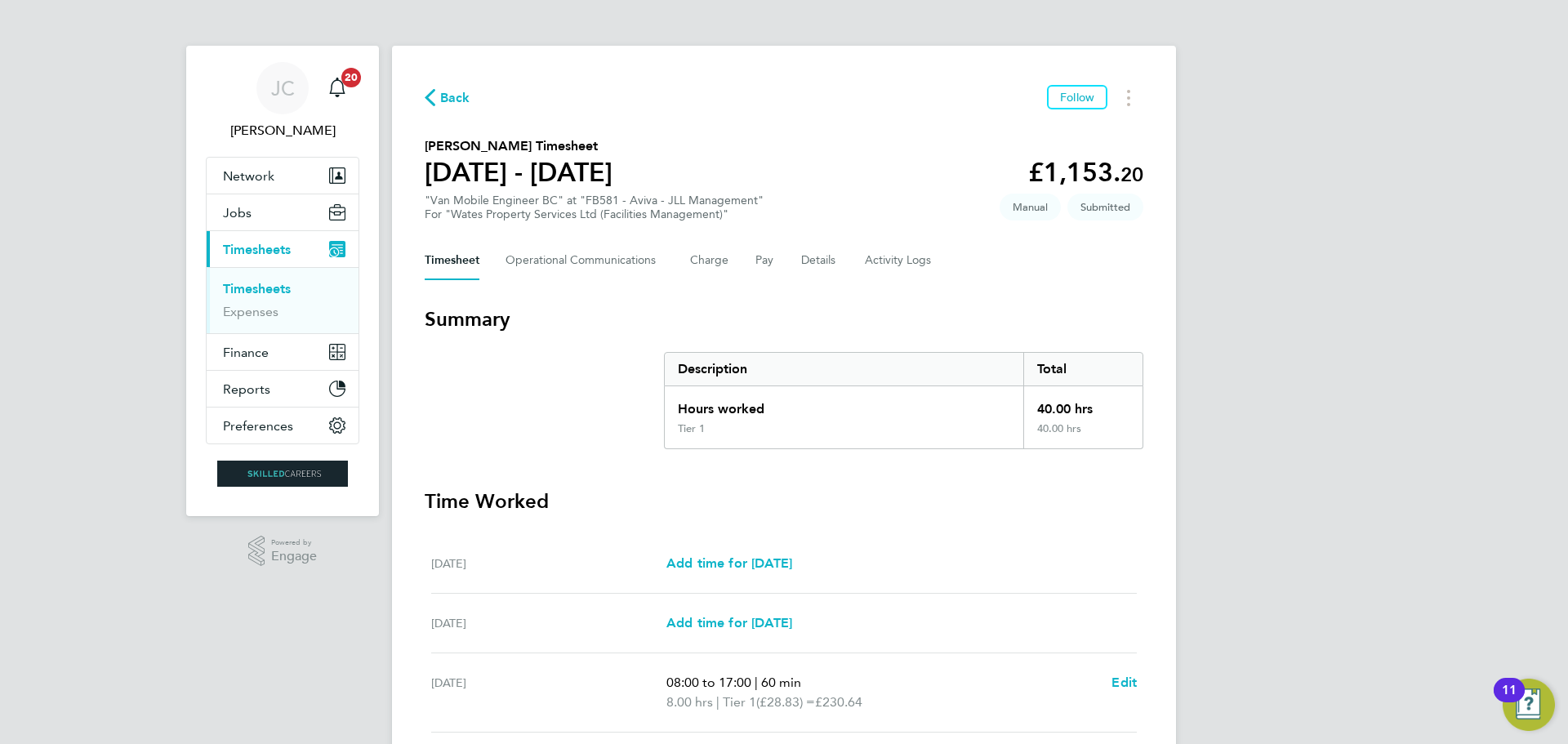
click at [448, 98] on span "Back" at bounding box center [455, 98] width 30 height 19
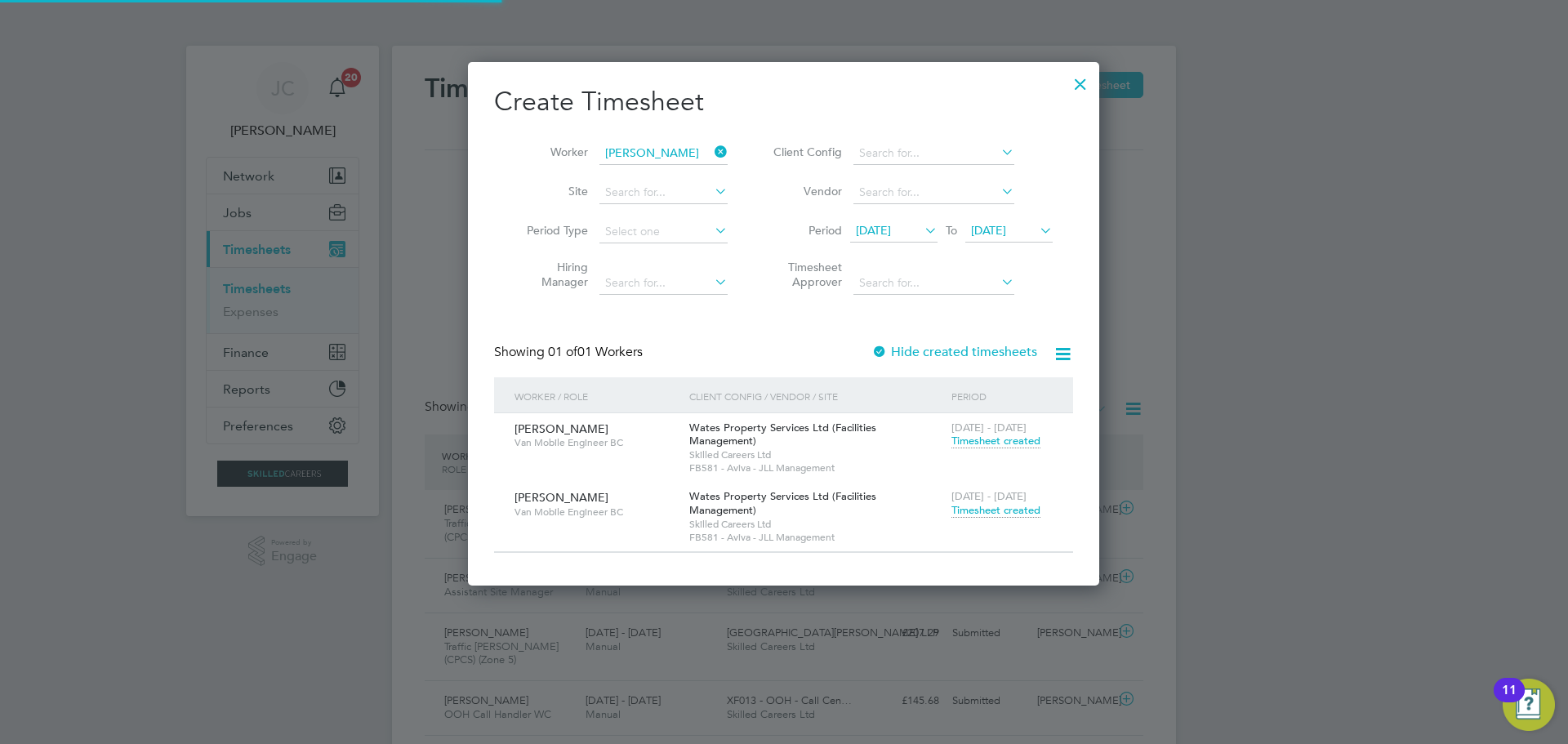
scroll to position [42, 142]
click at [998, 503] on span "Timesheet created" at bounding box center [996, 510] width 89 height 15
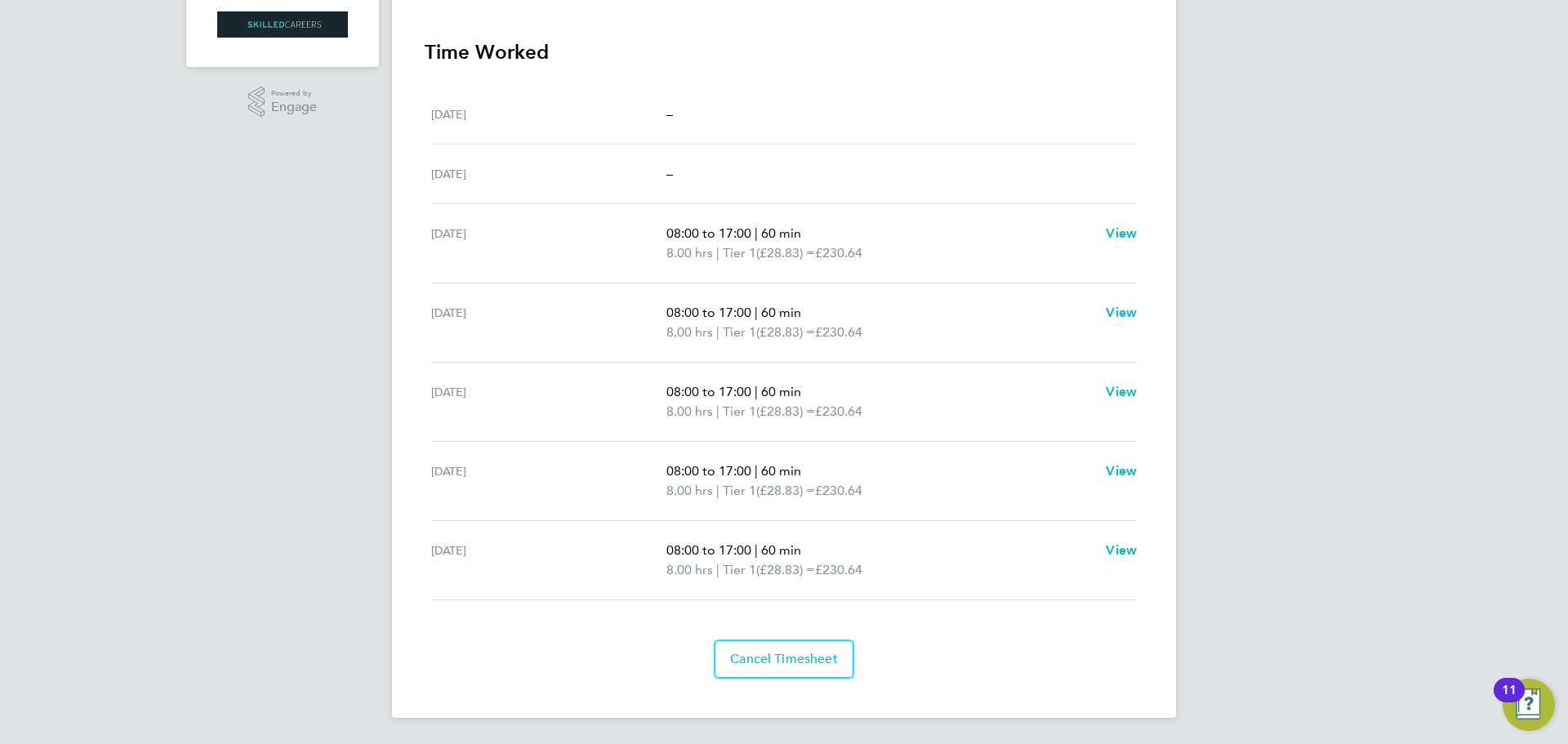
drag, startPoint x: 427, startPoint y: 151, endPoint x: 1259, endPoint y: 638, distance: 964.1
click at [1259, 638] on div "[PERSON_NAME] Notifications 20 Applications: Network Team Members Businesses Si…" at bounding box center [784, 147] width 1568 height 1193
copy div "[PERSON_NAME] Timesheet [DATE] - [DATE] £1,153. 20 "Van Mobile Engineer BC" at …"
